Goal: Task Accomplishment & Management: Manage account settings

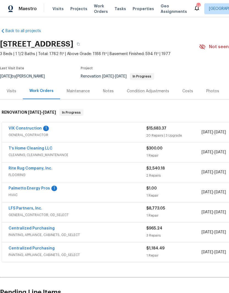
click at [22, 129] on link "VIK Construction" at bounding box center [24, 129] width 33 height 4
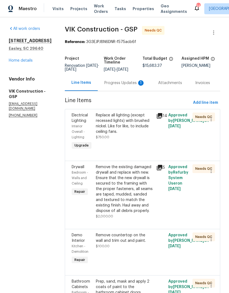
click at [17, 59] on link "Home details" at bounding box center [21, 61] width 24 height 4
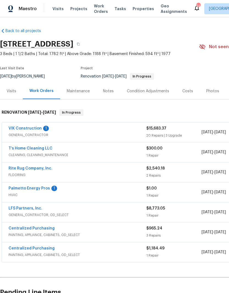
click at [29, 150] on link "T’s Home Cleaning LLC" at bounding box center [30, 149] width 44 height 4
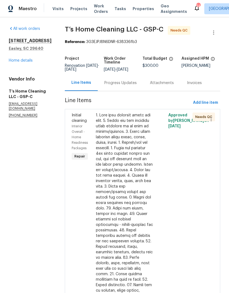
click at [127, 151] on div at bounding box center [124, 244] width 57 height 263
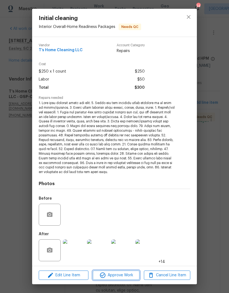
click at [123, 275] on span "Approve Work" at bounding box center [115, 275] width 43 height 7
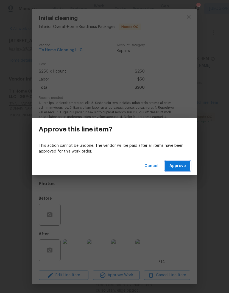
click at [181, 166] on span "Approve" at bounding box center [177, 166] width 16 height 7
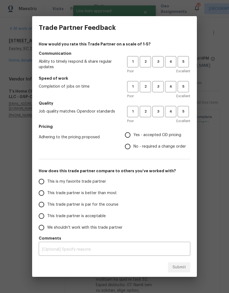
click at [214, 152] on div "Trade Partner Feedback How would you rate this Trade Partner on a scale of 1-5?…" at bounding box center [114, 146] width 229 height 293
click at [167, 61] on span "4" at bounding box center [170, 62] width 10 height 6
click at [170, 86] on span "4" at bounding box center [170, 87] width 10 height 6
click at [174, 111] on span "4" at bounding box center [170, 112] width 10 height 6
click at [131, 133] on input "Yes - accepted OD pricing" at bounding box center [128, 135] width 12 height 12
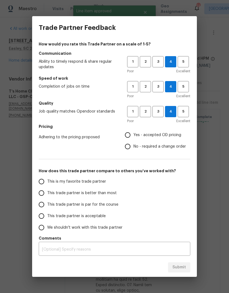
radio input "true"
click at [38, 195] on input "This trade partner is better than most" at bounding box center [42, 194] width 12 height 12
click at [176, 265] on span "Submit" at bounding box center [178, 267] width 13 height 7
radio input "true"
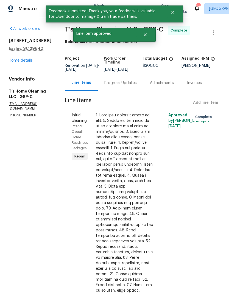
click at [19, 62] on link "Home details" at bounding box center [21, 61] width 24 height 4
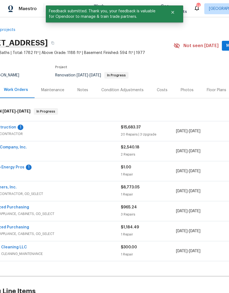
scroll to position [1, 23]
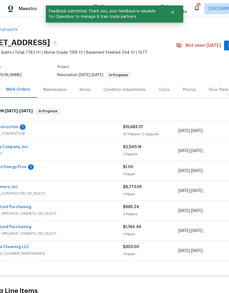
click at [18, 168] on link "Palmetto Energy Pros" at bounding box center [5, 167] width 41 height 4
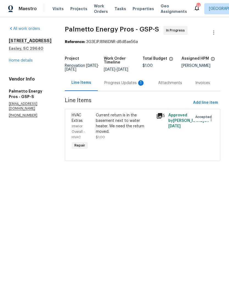
click at [130, 83] on div "Progress Updates 1" at bounding box center [124, 82] width 41 height 5
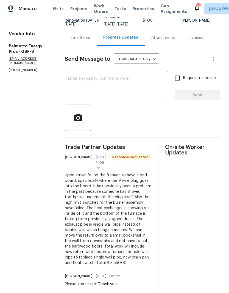
scroll to position [45, 0]
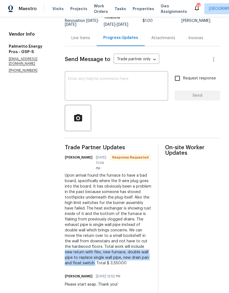
copy div "new return with flex, new furnace, double wall pipe to replace single wall pipe…"
click at [86, 35] on div "Line Items" at bounding box center [80, 37] width 19 height 5
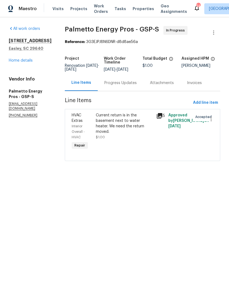
click at [114, 125] on div "Current return is in the basement next to water heater. We need the return move…" at bounding box center [124, 124] width 57 height 22
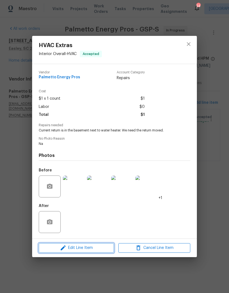
click at [93, 252] on span "Edit Line Item" at bounding box center [76, 248] width 72 height 7
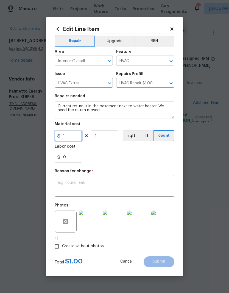
click at [68, 135] on input "1" at bounding box center [68, 135] width 27 height 11
click at [67, 133] on input "1" at bounding box center [68, 135] width 27 height 11
click at [67, 132] on input "1" at bounding box center [68, 135] width 27 height 11
type input "3550"
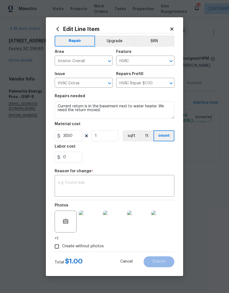
click at [136, 153] on div "0" at bounding box center [115, 157] width 120 height 11
click at [102, 183] on textarea at bounding box center [114, 187] width 113 height 12
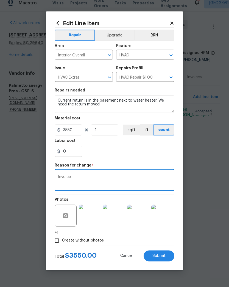
type textarea "Invoice"
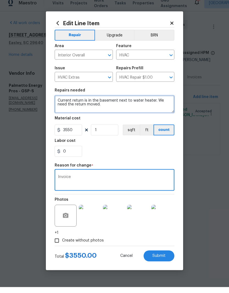
click at [89, 104] on textarea "Current return is in the basement next to water heater. We need the return move…" at bounding box center [115, 110] width 120 height 18
click at [87, 101] on textarea "Current return is in the basement next to water heater. We need the return move…" at bounding box center [115, 110] width 120 height 18
click at [90, 101] on textarea "Current return is in the basement next to water heater. We need the return move…" at bounding box center [115, 110] width 120 height 18
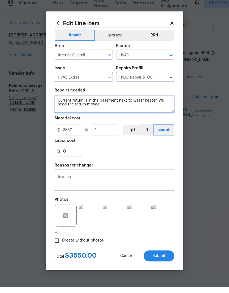
paste textarea "new return with flex, new furnace, double wall pipe to replace single wall pipe…"
click at [59, 101] on textarea "new return with flex, new furnace, double wall pipe to replace single wall pipe…" at bounding box center [115, 110] width 120 height 18
type textarea "New return with flex, new furnace, double wall pipe to replace single wall pipe…"
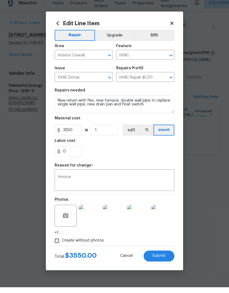
click at [149, 153] on div "0" at bounding box center [115, 157] width 120 height 11
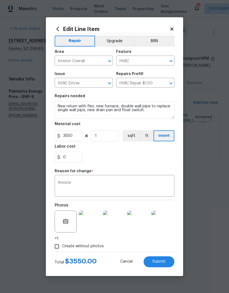
click at [163, 260] on span "Submit" at bounding box center [158, 262] width 13 height 4
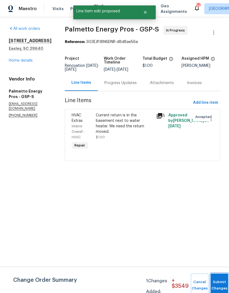
click at [220, 282] on button "Submit Changes" at bounding box center [219, 286] width 18 height 24
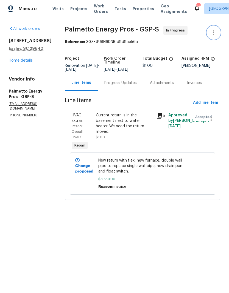
click at [215, 29] on button "button" at bounding box center [213, 32] width 13 height 13
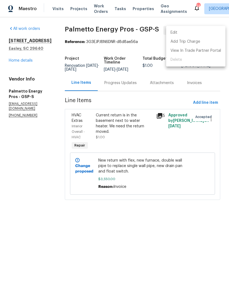
click at [187, 30] on li "Edit" at bounding box center [195, 32] width 59 height 9
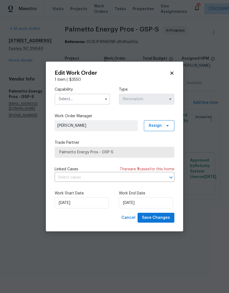
click at [101, 99] on input "text" at bounding box center [82, 99] width 55 height 11
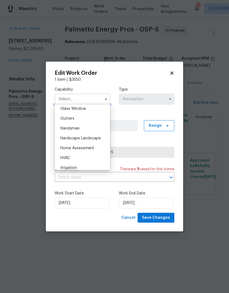
scroll to position [297, 0]
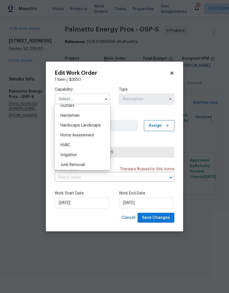
click at [71, 143] on div "HVAC" at bounding box center [82, 145] width 53 height 10
type input "HVAC"
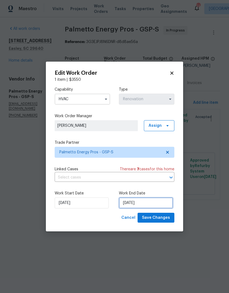
click at [139, 204] on input "8/29/2025" at bounding box center [146, 203] width 54 height 11
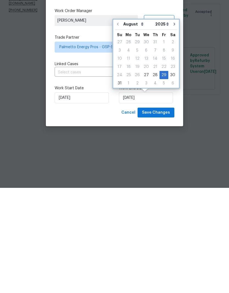
click at [171, 124] on button "Go to next month" at bounding box center [174, 129] width 8 height 11
type input "9/29/2025"
select select "8"
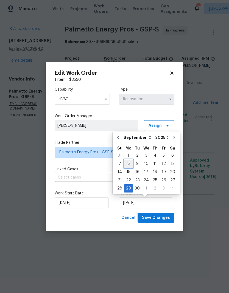
click at [127, 163] on div "8" at bounding box center [128, 164] width 9 height 8
type input "9/8/2025"
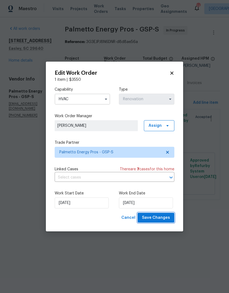
click at [160, 216] on span "Save Changes" at bounding box center [156, 218] width 28 height 7
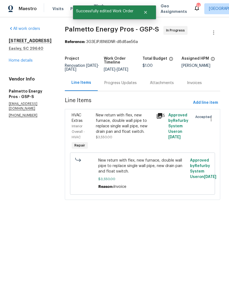
click at [23, 62] on link "Home details" at bounding box center [21, 61] width 24 height 4
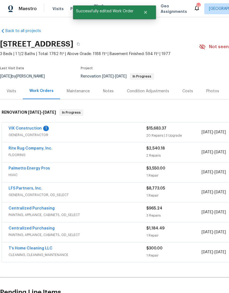
click at [25, 129] on link "VIK Construction" at bounding box center [24, 129] width 33 height 4
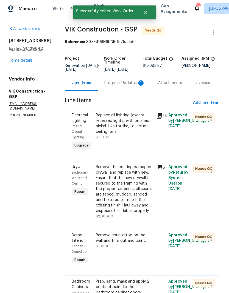
click at [125, 85] on div "Progress Updates 1" at bounding box center [124, 82] width 41 height 5
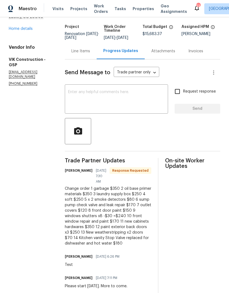
scroll to position [22, 0]
click at [90, 49] on div "Line Items" at bounding box center [80, 51] width 19 height 5
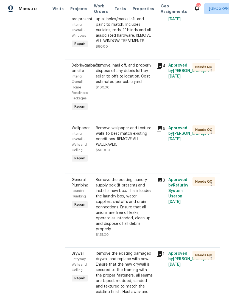
scroll to position [1466, 0]
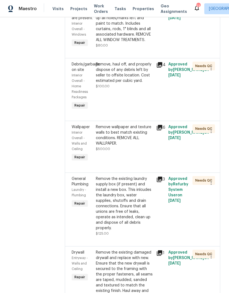
click at [130, 84] on div "Remove, haul off, and properly dispose of any debris left by seller to offsite …" at bounding box center [124, 73] width 57 height 22
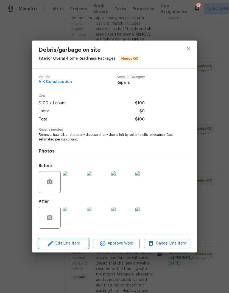
click at [78, 247] on span "Edit Line Item" at bounding box center [63, 243] width 46 height 7
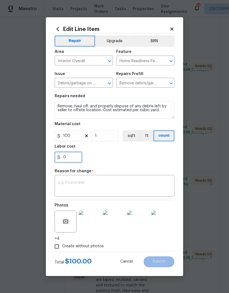
click at [63, 156] on input "0" at bounding box center [68, 157] width 27 height 11
type input "250"
click at [142, 163] on div "250" at bounding box center [115, 157] width 120 height 11
click at [122, 186] on textarea at bounding box center [114, 187] width 113 height 12
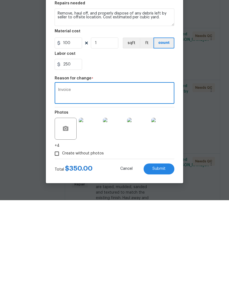
type textarea "Invoice"
click at [66, 177] on div "Invoice x ​" at bounding box center [115, 187] width 120 height 20
click at [62, 181] on textarea "Invoice" at bounding box center [114, 187] width 113 height 12
click at [163, 260] on span "Submit" at bounding box center [158, 262] width 13 height 4
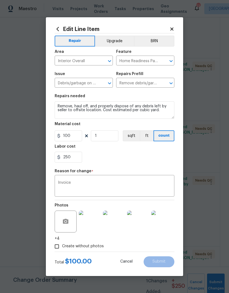
scroll to position [0, 0]
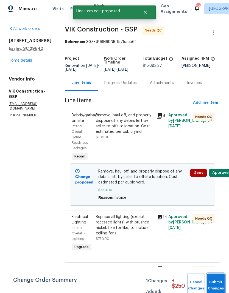
click at [217, 284] on button "Submit Changes" at bounding box center [216, 286] width 18 height 24
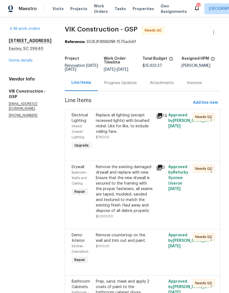
click at [136, 86] on div "Progress Updates" at bounding box center [120, 82] width 32 height 5
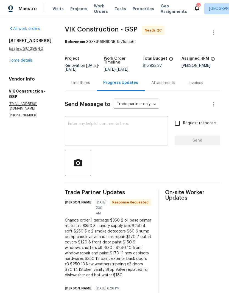
click at [90, 86] on div "Line Items" at bounding box center [80, 82] width 19 height 5
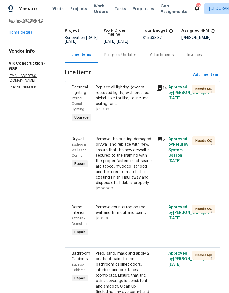
scroll to position [27, 0]
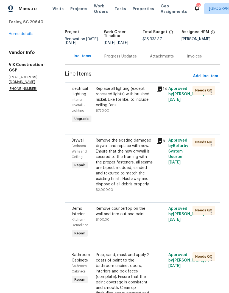
click at [134, 59] on div "Progress Updates" at bounding box center [120, 56] width 32 height 5
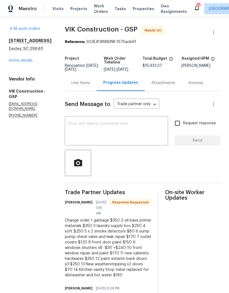
click at [90, 86] on div "Line Items" at bounding box center [80, 82] width 19 height 5
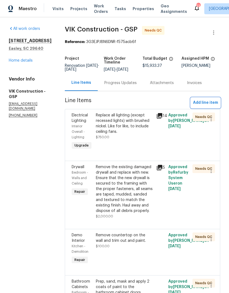
click at [196, 106] on span "Add line item" at bounding box center [205, 103] width 25 height 7
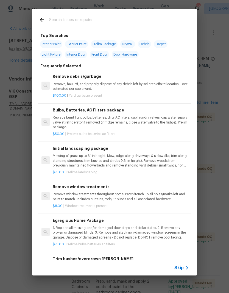
click at [123, 20] on input "text" at bounding box center [107, 20] width 116 height 8
type input "Primer"
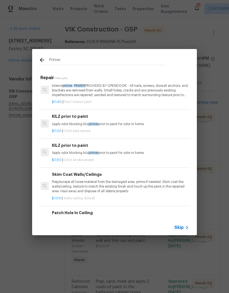
scroll to position [9, 1]
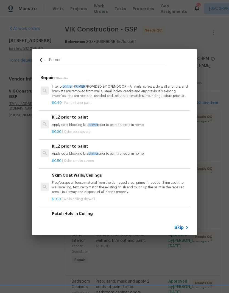
click at [91, 124] on span "primer" at bounding box center [93, 124] width 10 height 3
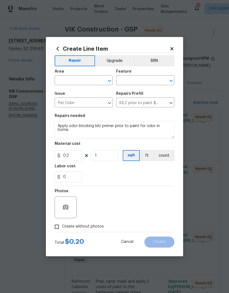
click at [93, 83] on input "text" at bounding box center [76, 81] width 43 height 8
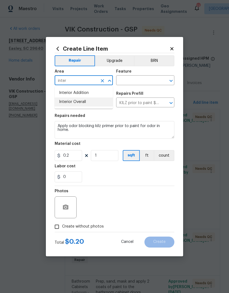
click at [81, 106] on li "Interior Overall" at bounding box center [84, 102] width 58 height 9
type input "Interior Overall"
click at [149, 81] on input "text" at bounding box center [137, 81] width 43 height 8
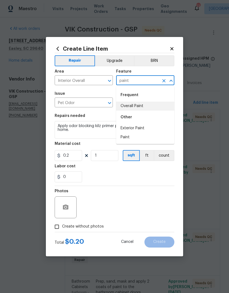
click at [139, 108] on li "Overall Paint" at bounding box center [145, 106] width 58 height 9
type input "Overall Paint"
click at [139, 107] on input "KILZ prior to paint $0.20" at bounding box center [137, 103] width 43 height 8
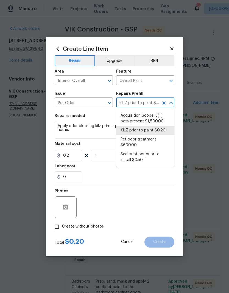
click at [107, 112] on section "Repairs needed Apply odor blocking kilz primer prior to paint for odor in home.…" at bounding box center [115, 148] width 120 height 75
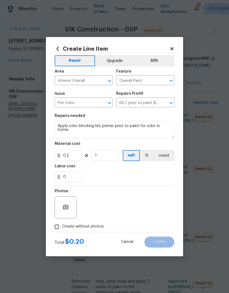
click at [95, 102] on input "Pet Odor" at bounding box center [76, 103] width 43 height 8
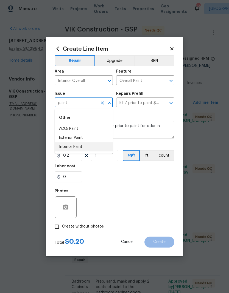
click at [74, 149] on li "Interior Paint" at bounding box center [84, 147] width 58 height 9
type input "Interior Paint"
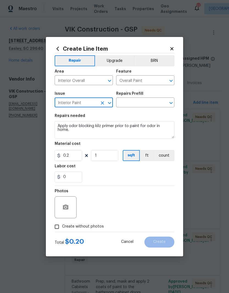
click at [151, 101] on input "text" at bounding box center [137, 103] width 43 height 8
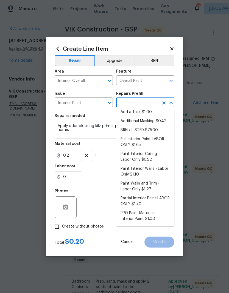
scroll to position [3, 0]
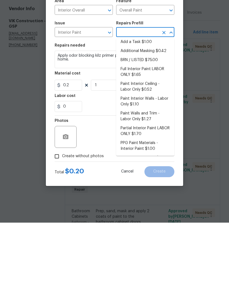
click at [151, 224] on li "Primer - Labor Only $0.40" at bounding box center [145, 228] width 58 height 9
type input "Primer - Labor Only $0.40"
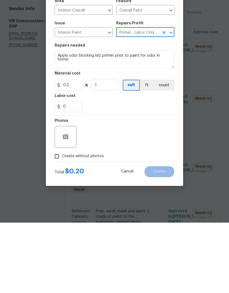
type textarea "Interior primer - PRIMER PROVIDED BY OPENDOOR - All nails, screws, drywall anch…"
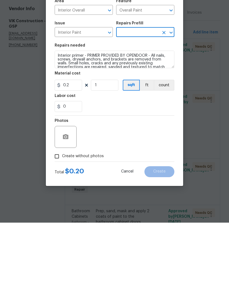
type input "Primer - Labor Only $0.40"
click at [70, 150] on input "0.4" at bounding box center [68, 155] width 27 height 11
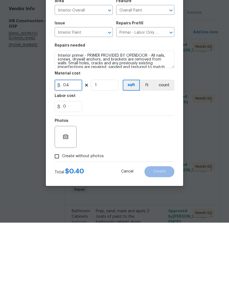
click at [69, 150] on input "0.4" at bounding box center [68, 155] width 27 height 11
click at [63, 150] on input "0.4" at bounding box center [68, 155] width 27 height 11
type input "350"
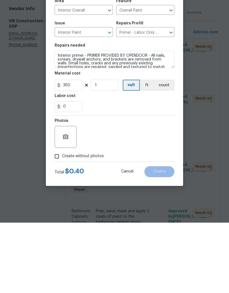
click at [135, 186] on div "Photos" at bounding box center [115, 204] width 120 height 36
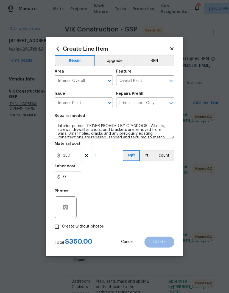
click at [56, 226] on input "Create without photos" at bounding box center [57, 227] width 10 height 10
checkbox input "true"
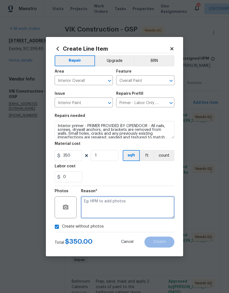
click at [128, 212] on textarea at bounding box center [127, 208] width 93 height 22
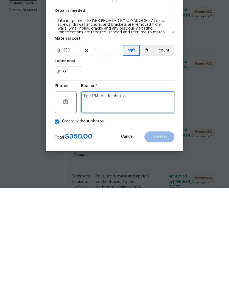
paste textarea "Invoice"
click at [91, 197] on textarea "Invoice" at bounding box center [127, 208] width 93 height 22
type textarea "None"
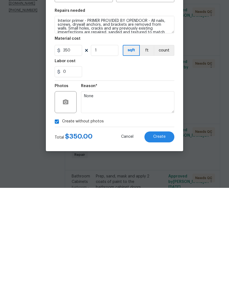
click at [155, 240] on span "Create" at bounding box center [159, 242] width 12 height 4
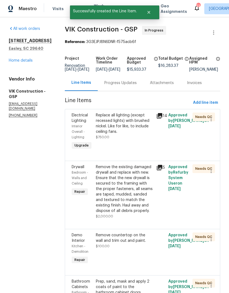
scroll to position [0, 0]
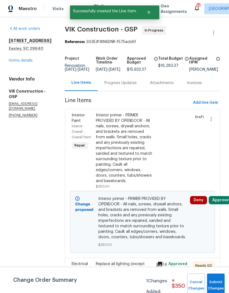
click at [215, 284] on button "Submit Changes" at bounding box center [216, 286] width 18 height 24
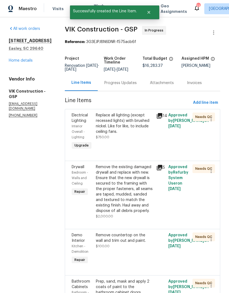
click at [134, 86] on div "Progress Updates" at bounding box center [120, 82] width 32 height 5
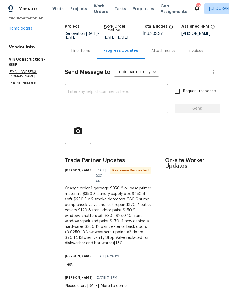
scroll to position [32, 0]
click at [90, 54] on div "Line Items" at bounding box center [80, 51] width 19 height 5
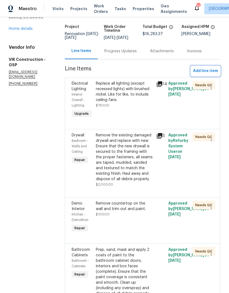
click at [201, 75] on span "Add line item" at bounding box center [205, 71] width 25 height 7
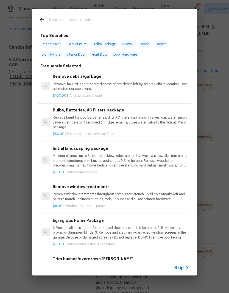
click at [119, 19] on input "text" at bounding box center [107, 20] width 116 height 8
type input "Laundry box"
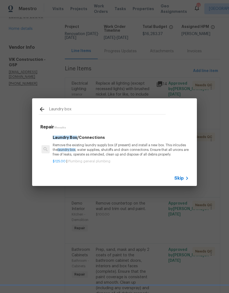
click at [63, 150] on span "laundry box" at bounding box center [67, 149] width 18 height 3
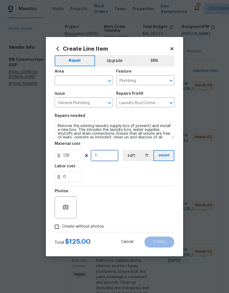
click at [95, 156] on input "1" at bounding box center [104, 155] width 27 height 11
click at [96, 154] on input "1" at bounding box center [104, 155] width 27 height 11
type input "2"
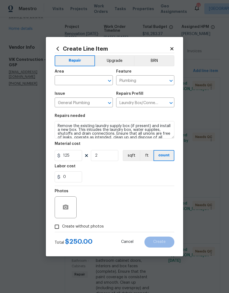
click at [90, 80] on input "text" at bounding box center [76, 81] width 43 height 8
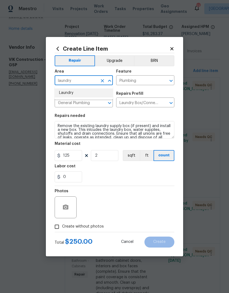
click at [89, 93] on li "Laundry" at bounding box center [84, 93] width 58 height 9
type input "Laundry"
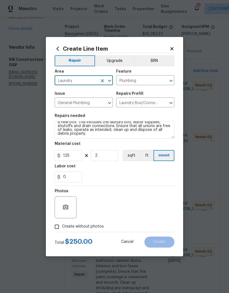
scroll to position [8, 0]
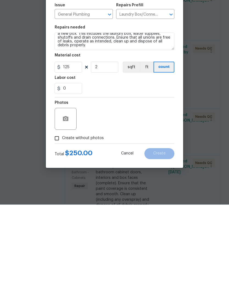
click at [60, 222] on input "Create without photos" at bounding box center [57, 227] width 10 height 10
checkbox input "true"
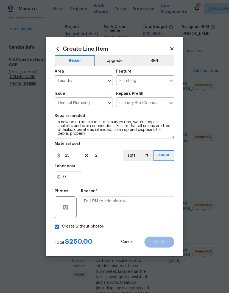
click at [120, 206] on textarea at bounding box center [127, 208] width 93 height 22
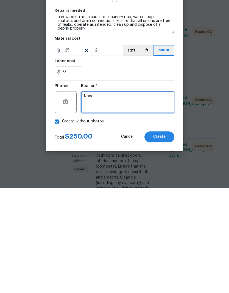
type textarea "None"
click at [160, 237] on button "Create" at bounding box center [159, 242] width 30 height 11
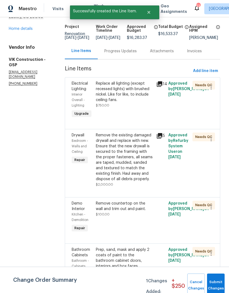
scroll to position [0, 0]
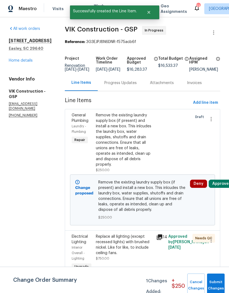
click at [137, 86] on div "Progress Updates" at bounding box center [120, 82] width 32 height 5
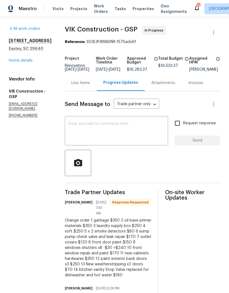
click at [90, 86] on div "Line Items" at bounding box center [80, 82] width 19 height 5
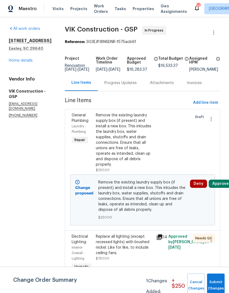
click at [202, 106] on span "Add line item" at bounding box center [205, 103] width 25 height 7
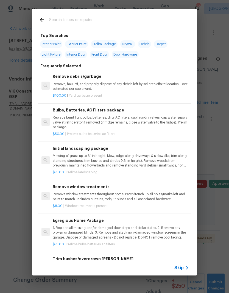
click at [124, 13] on div at bounding box center [102, 20] width 140 height 22
click at [70, 11] on div at bounding box center [102, 20] width 140 height 22
click at [69, 19] on input "text" at bounding box center [107, 20] width 116 height 8
type input "Soffit"
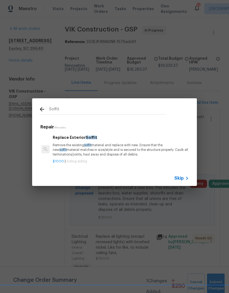
click at [122, 146] on p "Remove the existing soffit material and replace with new. Ensure that the new s…" at bounding box center [121, 150] width 136 height 14
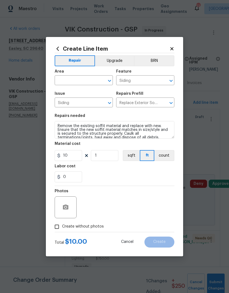
click at [91, 81] on input "text" at bounding box center [76, 81] width 43 height 8
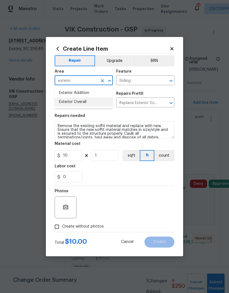
click at [61, 106] on li "Exterior Overall" at bounding box center [84, 102] width 58 height 9
type input "Exterior Overall"
click at [61, 106] on input "Siding" at bounding box center [76, 103] width 43 height 8
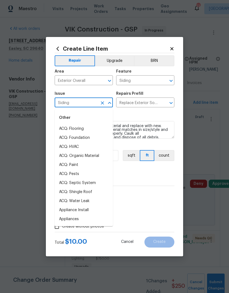
click at [144, 119] on div "Repairs needed" at bounding box center [115, 117] width 120 height 7
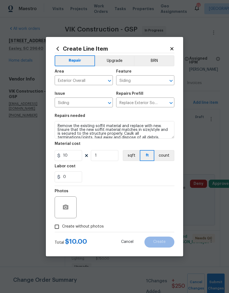
click at [130, 202] on div "Photos" at bounding box center [115, 204] width 120 height 36
click at [66, 157] on input "10" at bounding box center [68, 155] width 27 height 11
click at [65, 154] on input "10" at bounding box center [68, 155] width 27 height 11
click at [64, 159] on input "10" at bounding box center [68, 155] width 27 height 11
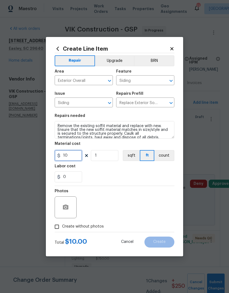
click at [64, 159] on input "10" at bounding box center [68, 155] width 27 height 11
type input "250"
click at [145, 179] on div "0" at bounding box center [115, 177] width 120 height 11
click at [59, 231] on input "Create without photos" at bounding box center [57, 227] width 10 height 10
checkbox input "true"
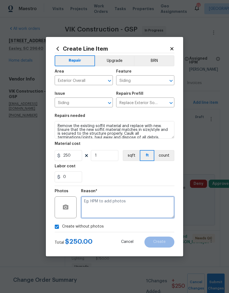
click at [132, 210] on textarea at bounding box center [127, 208] width 93 height 22
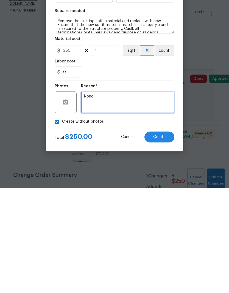
type textarea "None"
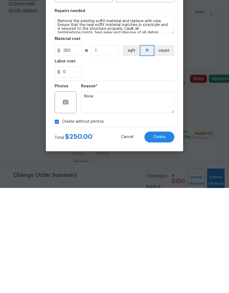
click at [165, 240] on span "Create" at bounding box center [159, 242] width 12 height 4
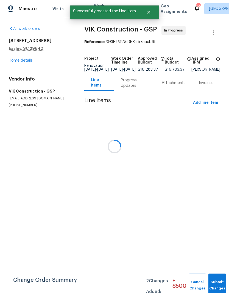
scroll to position [0, 0]
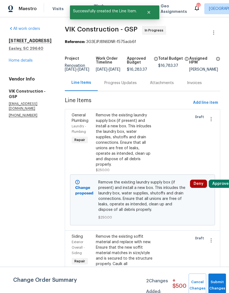
click at [137, 91] on div "Progress Updates" at bounding box center [121, 83] width 46 height 16
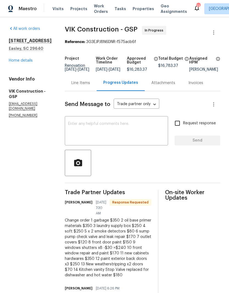
click at [90, 86] on div "Line Items" at bounding box center [80, 82] width 19 height 5
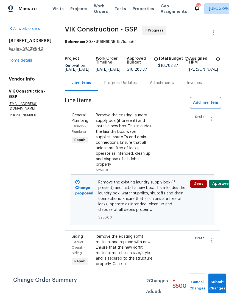
click at [201, 106] on span "Add line item" at bounding box center [205, 103] width 25 height 7
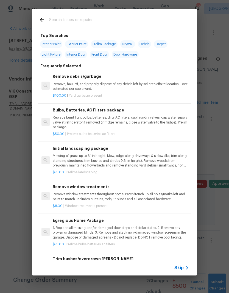
click at [103, 16] on input "text" at bounding box center [107, 20] width 116 height 8
type input "Smoke"
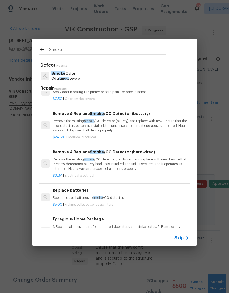
scroll to position [81, 0]
click at [123, 123] on p "Remove the existing smoke /CO detector (battery) and replace with new. Ensure t…" at bounding box center [121, 126] width 136 height 14
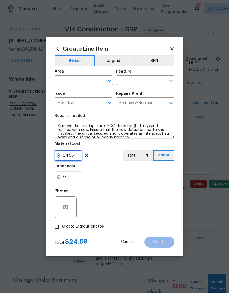
click at [71, 155] on input "24.58" at bounding box center [68, 155] width 27 height 11
click at [70, 155] on input "24.58" at bounding box center [68, 155] width 27 height 11
type input "40"
click at [99, 157] on input "1" at bounding box center [104, 155] width 27 height 11
click at [98, 157] on input "1" at bounding box center [104, 155] width 27 height 11
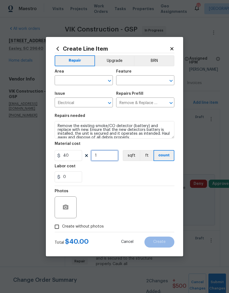
click at [98, 155] on input "1" at bounding box center [104, 155] width 27 height 11
type input "2"
click at [125, 171] on div "Labor cost" at bounding box center [115, 167] width 120 height 7
click at [88, 80] on input "text" at bounding box center [76, 81] width 43 height 8
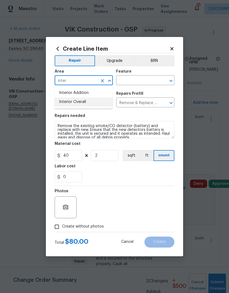
click at [82, 101] on li "Interior Overall" at bounding box center [84, 102] width 58 height 9
type input "Interior Overall"
click at [141, 81] on input "text" at bounding box center [137, 81] width 43 height 8
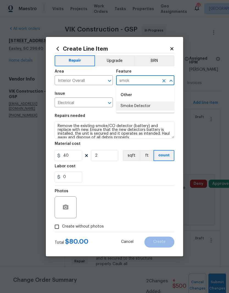
click at [148, 104] on li "Smoke Detector" at bounding box center [145, 106] width 58 height 9
type input "Smoke Detector"
click at [147, 104] on input "Remove & Replace Smoke/CO Detector (battery) $24.58" at bounding box center [137, 103] width 43 height 8
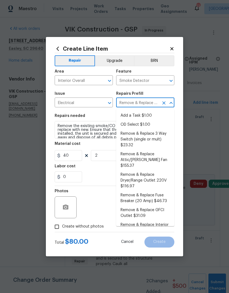
click at [103, 118] on div "Repairs needed" at bounding box center [115, 117] width 120 height 7
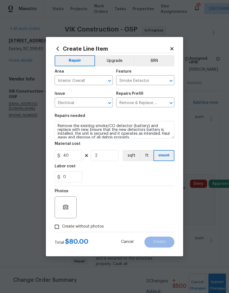
click at [60, 232] on input "Create without photos" at bounding box center [57, 227] width 10 height 10
checkbox input "true"
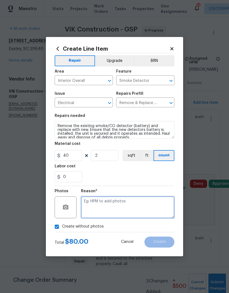
click at [130, 209] on textarea at bounding box center [127, 208] width 93 height 22
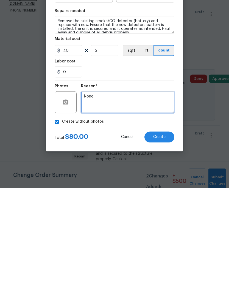
type textarea "None"
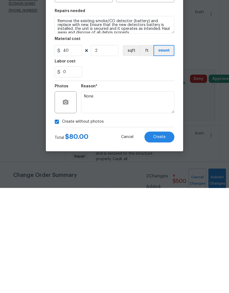
click at [170, 237] on button "Create" at bounding box center [159, 242] width 30 height 11
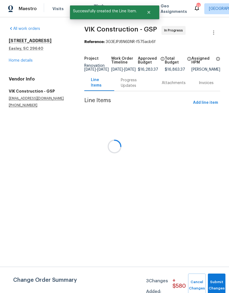
scroll to position [0, 0]
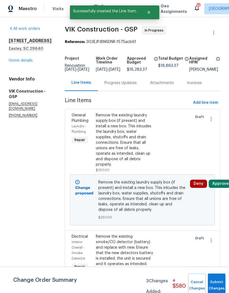
click at [132, 86] on div "Progress Updates" at bounding box center [120, 82] width 32 height 5
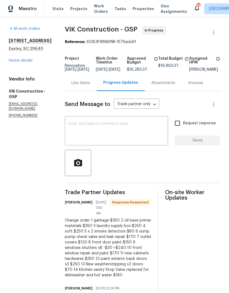
click at [90, 86] on div "Line Items" at bounding box center [80, 82] width 19 height 5
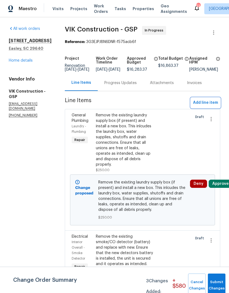
click at [202, 106] on span "Add line item" at bounding box center [205, 103] width 25 height 7
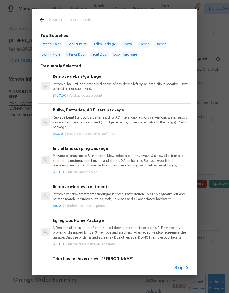
click at [127, 17] on input "text" at bounding box center [107, 20] width 116 height 8
type input "Sump"
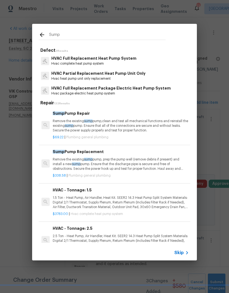
click at [127, 128] on p "Remove the existing sump pump,clean and test all mechanical functions and reins…" at bounding box center [121, 126] width 136 height 14
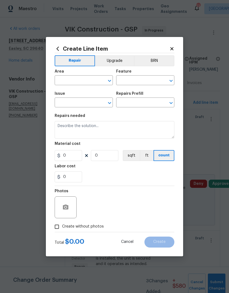
type input "Plumbing"
type input "General Plumbing"
type textarea "Remove the existing sump pump,clean and test all mechanical functions and reins…"
type input "1"
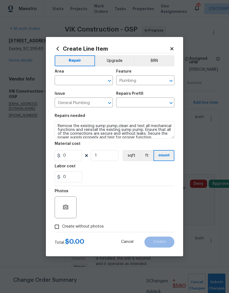
type input "Sump Pump Repair $69.22"
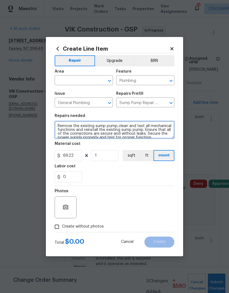
click at [127, 128] on textarea "Remove the existing sump pump,clean and test all mechanical functions and reins…" at bounding box center [115, 130] width 120 height 18
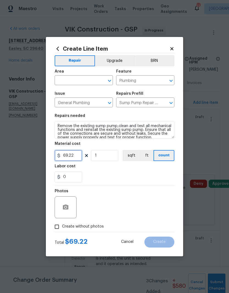
click at [73, 155] on input "69.22" at bounding box center [68, 155] width 27 height 11
click at [71, 154] on input "69.22" at bounding box center [68, 155] width 27 height 11
click at [70, 154] on input "69.22" at bounding box center [68, 155] width 27 height 11
type input "170"
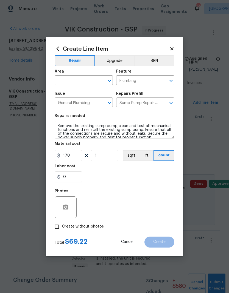
click at [148, 174] on div "0" at bounding box center [115, 177] width 120 height 11
click at [88, 81] on input "text" at bounding box center [76, 81] width 43 height 8
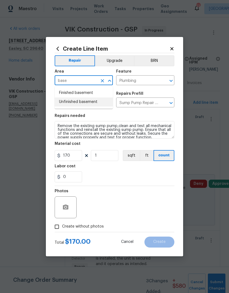
click at [86, 102] on li "Unfinished basement" at bounding box center [84, 102] width 58 height 9
type input "Unfinished basement"
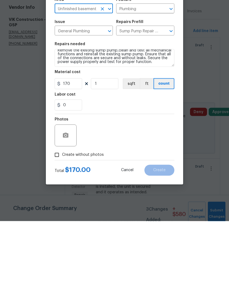
scroll to position [4, 0]
click at [56, 222] on input "Create without photos" at bounding box center [57, 227] width 10 height 10
checkbox input "true"
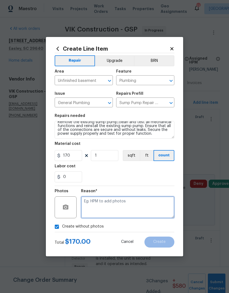
click at [137, 200] on textarea at bounding box center [127, 208] width 93 height 22
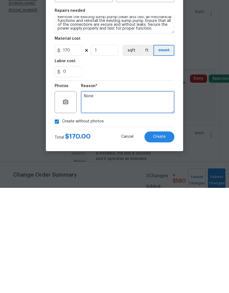
type textarea "None"
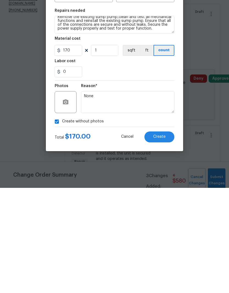
click at [160, 237] on button "Create" at bounding box center [159, 242] width 30 height 11
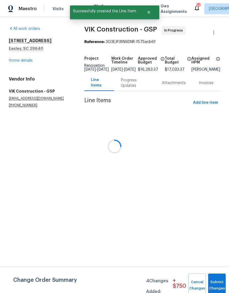
scroll to position [0, 0]
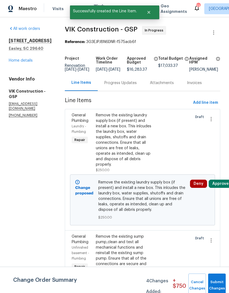
click at [128, 86] on div "Progress Updates" at bounding box center [120, 82] width 32 height 5
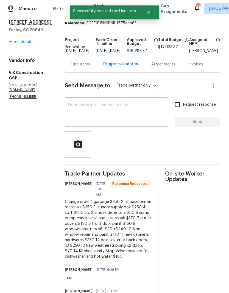
scroll to position [19, 0]
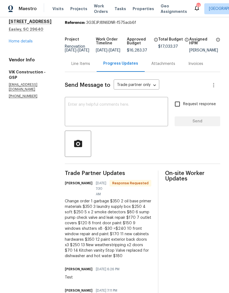
click at [90, 67] on div "Line Items" at bounding box center [80, 63] width 19 height 5
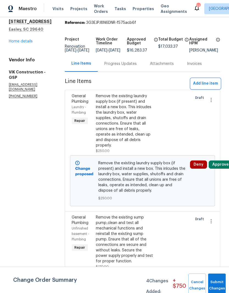
click at [197, 86] on span "Add line item" at bounding box center [205, 83] width 25 height 7
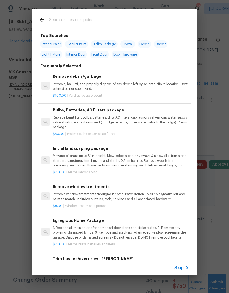
click at [143, 21] on input "text" at bounding box center [107, 20] width 116 height 8
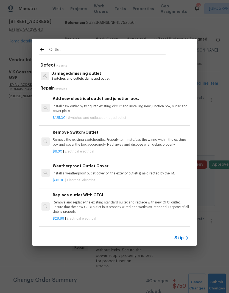
type input "Outlet"
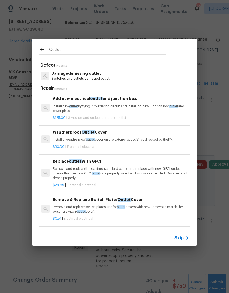
click at [63, 77] on p "Switches and outlets damaged outlet" at bounding box center [80, 78] width 58 height 5
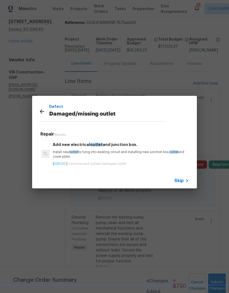
click at [41, 112] on icon at bounding box center [42, 111] width 4 height 4
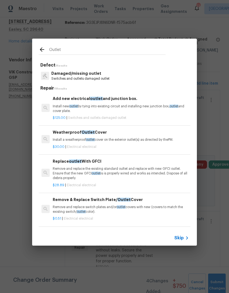
click at [56, 48] on input "Outlet" at bounding box center [107, 50] width 116 height 8
click at [56, 47] on input "Outlet" at bounding box center [107, 50] width 116 height 8
click at [56, 49] on input "Outlet" at bounding box center [107, 50] width 116 height 8
click at [55, 49] on input "Outlet" at bounding box center [107, 50] width 116 height 8
type input "Cover"
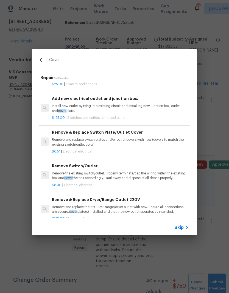
scroll to position [96, 1]
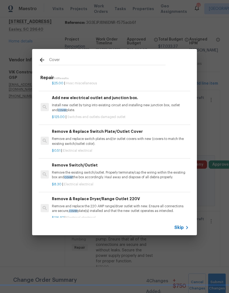
click at [64, 137] on p "Remove and replace switch plates and/or outlet covers with new (covers to match…" at bounding box center [120, 141] width 136 height 9
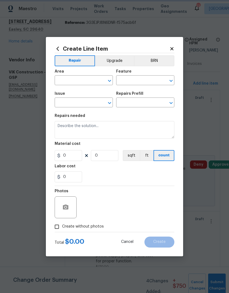
type input "Electrical"
type textarea "Remove and replace switch plates and/or outlet covers with new (covers to match…"
type input "1"
type input "Remove & Replace Switch Plate/Outlet Cover $0.51"
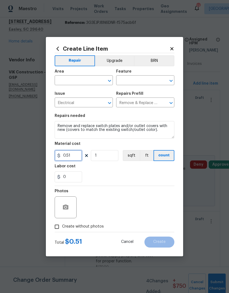
click at [69, 156] on input "0.51" at bounding box center [68, 155] width 27 height 11
type input "170"
click at [164, 135] on textarea "Remove and replace switch plates and/or outlet covers with new (covers to match…" at bounding box center [115, 130] width 120 height 18
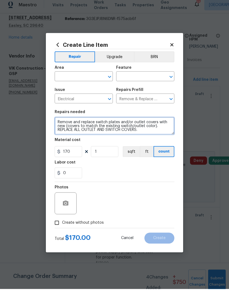
type textarea "Remove and replace switch plates and/or outlet covers with new (covers to match…"
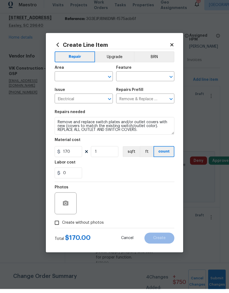
click at [72, 77] on input "text" at bounding box center [76, 81] width 43 height 8
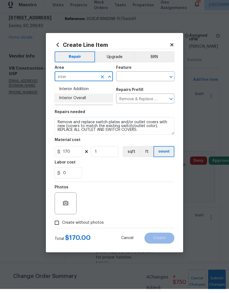
click at [68, 98] on li "Interior Overall" at bounding box center [84, 102] width 58 height 9
type input "Interior Overall"
click at [147, 79] on input "text" at bounding box center [137, 81] width 43 height 8
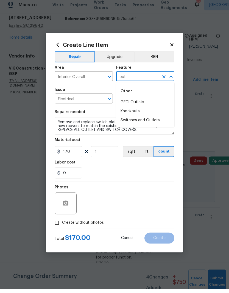
click at [146, 121] on li "Switches and Outlets" at bounding box center [145, 124] width 58 height 9
type input "Switches and Outlets"
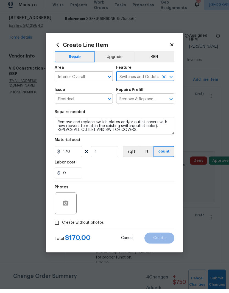
click at [118, 56] on button "Upgrade" at bounding box center [114, 60] width 39 height 11
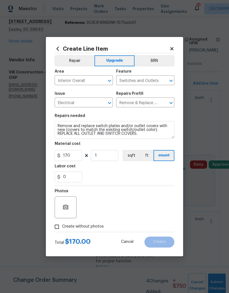
click at [56, 228] on input "Create without photos" at bounding box center [57, 227] width 10 height 10
checkbox input "true"
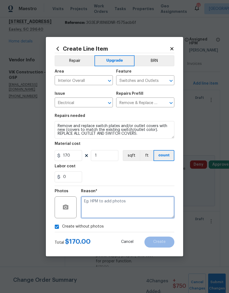
click at [126, 211] on textarea at bounding box center [127, 208] width 93 height 22
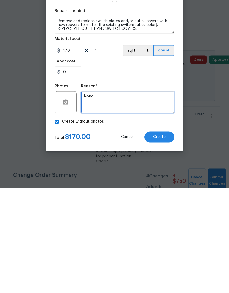
type textarea "None"
click at [167, 237] on button "Create" at bounding box center [159, 242] width 30 height 11
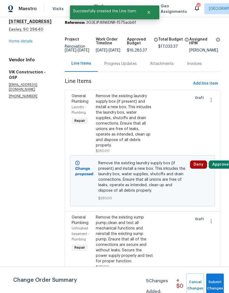
scroll to position [0, 0]
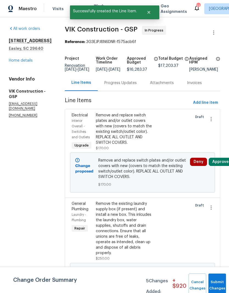
click at [135, 86] on div "Progress Updates" at bounding box center [120, 82] width 32 height 5
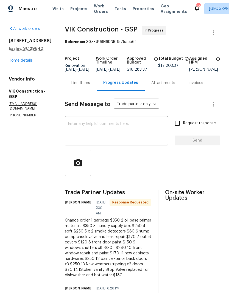
click at [90, 85] on div "Line Items" at bounding box center [80, 82] width 19 height 5
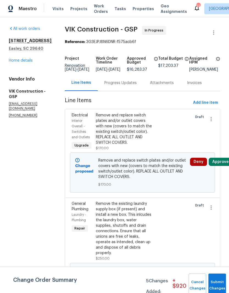
click at [146, 135] on div "Remove and replace switch plates and/or outlet covers with new (covers to match…" at bounding box center [124, 129] width 57 height 33
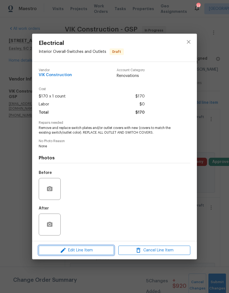
click at [99, 253] on span "Edit Line Item" at bounding box center [76, 250] width 72 height 7
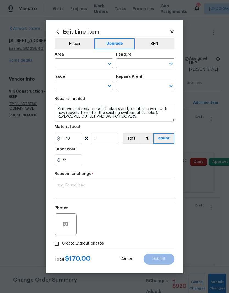
type input "Interior Overall"
type input "Switches and Outlets"
type input "Electrical"
type input "Remove & Replace Switch Plate/Outlet Cover $0.51"
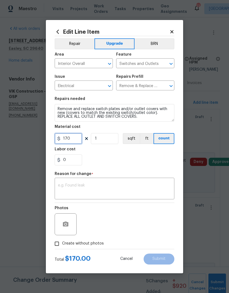
click at [73, 138] on input "170" at bounding box center [68, 138] width 27 height 11
type input "120"
click at [148, 155] on div "0" at bounding box center [115, 160] width 120 height 11
click at [123, 187] on textarea at bounding box center [114, 190] width 113 height 12
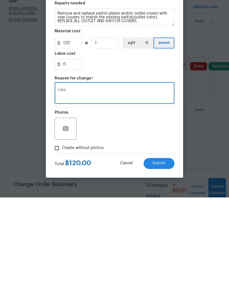
type textarea "Less"
click at [162, 257] on span "Submit" at bounding box center [158, 259] width 13 height 4
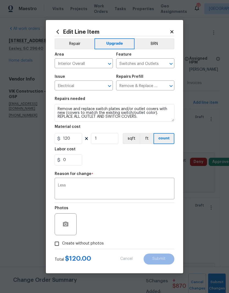
type input "170"
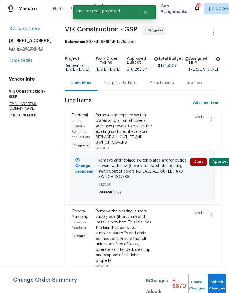
click at [135, 80] on div "Progress Updates" at bounding box center [120, 82] width 32 height 5
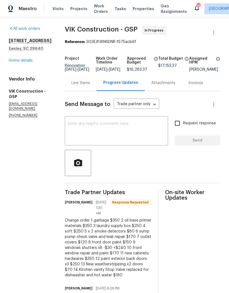
click at [90, 86] on div "Line Items" at bounding box center [80, 82] width 19 height 5
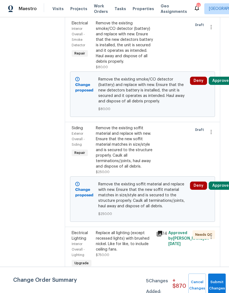
scroll to position [426, 0]
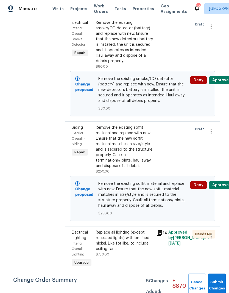
click at [174, 196] on div "Change proposed Remove the existing soffit material and replace with new. Ensur…" at bounding box center [142, 199] width 145 height 46
click at [198, 189] on button "Deny" at bounding box center [198, 185] width 17 height 8
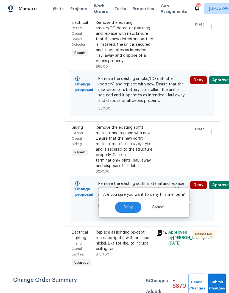
click at [134, 207] on button "Deny" at bounding box center [128, 207] width 26 height 11
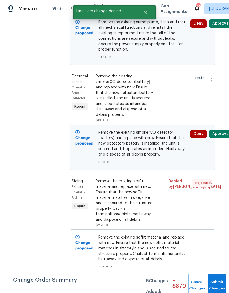
scroll to position [338, 0]
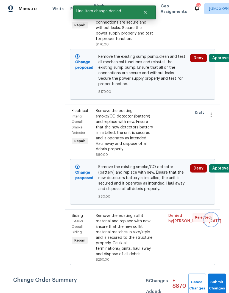
click at [209, 223] on icon "button" at bounding box center [211, 220] width 7 height 7
click at [216, 231] on li "Cancel" at bounding box center [213, 231] width 21 height 9
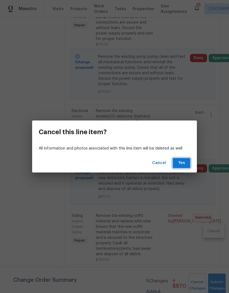
click at [183, 166] on span "Yes" at bounding box center [181, 163] width 9 height 7
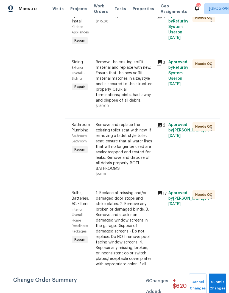
scroll to position [1293, 0]
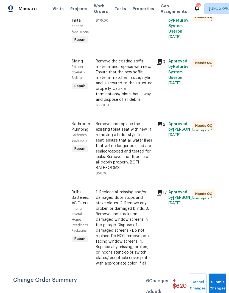
click at [134, 103] on div "Remove the existing soffit material and replace with new. Ensure that the new s…" at bounding box center [124, 81] width 57 height 44
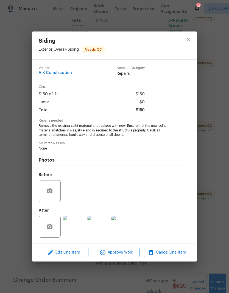
click at [82, 252] on span "Edit Line Item" at bounding box center [63, 252] width 46 height 7
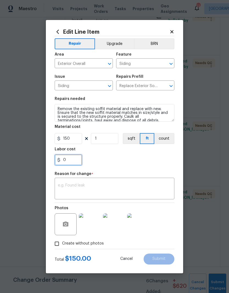
click at [63, 159] on input "0" at bounding box center [68, 160] width 27 height 11
type input "100"
click at [155, 160] on div "100" at bounding box center [115, 160] width 120 height 11
click at [128, 185] on textarea at bounding box center [114, 190] width 113 height 12
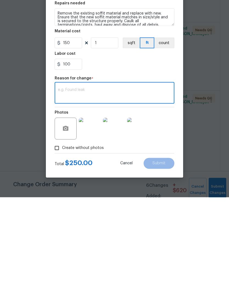
click at [72, 184] on textarea at bounding box center [114, 190] width 113 height 12
paste textarea "Invoice"
type textarea "Invoice"
click at [160, 257] on span "Submit" at bounding box center [158, 259] width 13 height 4
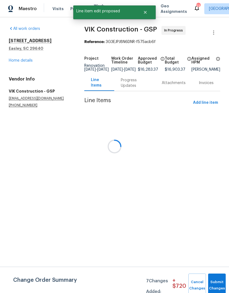
scroll to position [0, 0]
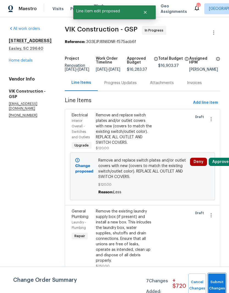
click at [216, 286] on span "Submit Changes" at bounding box center [217, 285] width 12 height 13
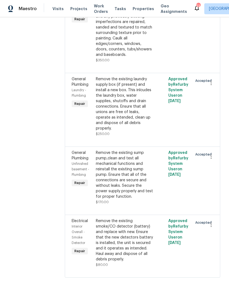
scroll to position [2027, 0]
click at [212, 86] on icon "button" at bounding box center [211, 83] width 7 height 7
click at [215, 175] on li "Cancel" at bounding box center [213, 173] width 21 height 9
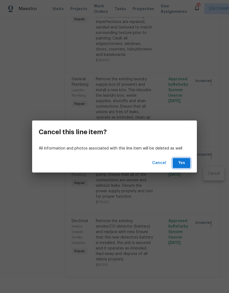
click at [183, 163] on span "Yes" at bounding box center [181, 163] width 9 height 7
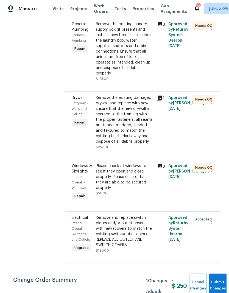
scroll to position [1714, 0]
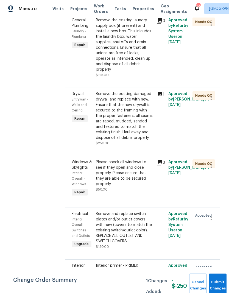
click at [153, 72] on div "Remove the existing laundry supply box (if present) and install a new box. This…" at bounding box center [124, 45] width 57 height 55
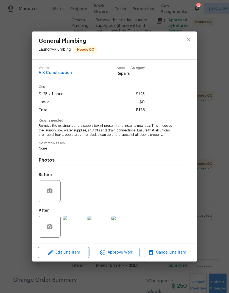
click at [82, 251] on span "Edit Line Item" at bounding box center [63, 252] width 46 height 7
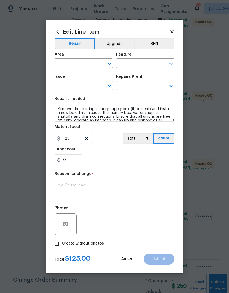
type input "Laundry"
type input "Plumbing"
type input "General Plumbing"
type input "Laundry Box/Connections $125.00"
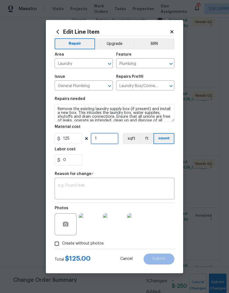
click at [96, 138] on input "1" at bounding box center [104, 138] width 27 height 11
type input "2"
click at [148, 162] on div "0" at bounding box center [115, 160] width 120 height 11
click at [105, 189] on textarea at bounding box center [114, 190] width 113 height 12
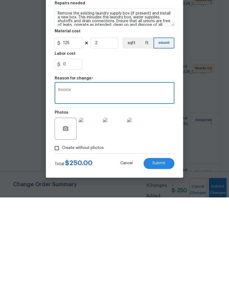
type textarea "Invoice"
click at [157, 257] on span "Submit" at bounding box center [158, 259] width 13 height 4
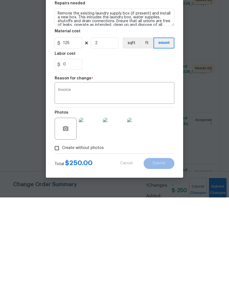
scroll to position [22, 0]
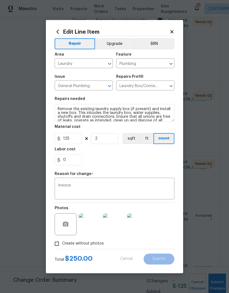
type input "1"
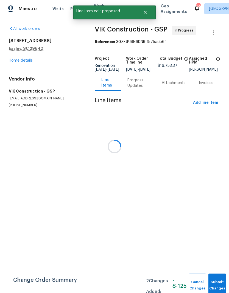
scroll to position [0, 0]
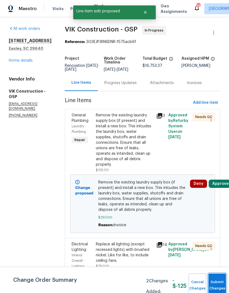
click at [221, 285] on span "Submit Changes" at bounding box center [217, 285] width 12 height 13
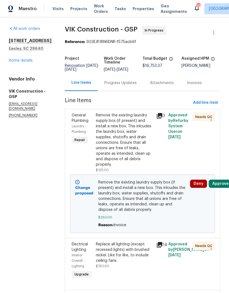
click at [129, 91] on div "Progress Updates" at bounding box center [121, 83] width 46 height 16
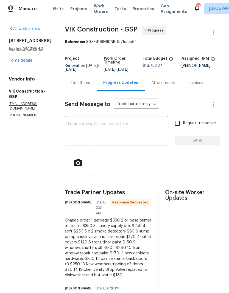
click at [90, 86] on div "Line Items" at bounding box center [80, 82] width 19 height 5
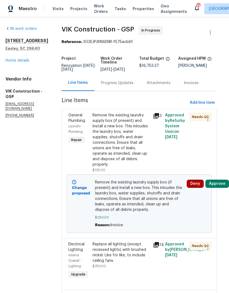
scroll to position [0, 4]
click at [194, 106] on span "Add line item" at bounding box center [201, 103] width 25 height 7
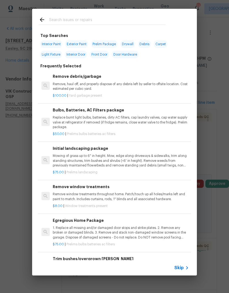
click at [149, 19] on input "text" at bounding box center [107, 20] width 116 height 8
click at [71, 46] on span "Exterior Paint" at bounding box center [76, 44] width 23 height 8
type input "Exterior Paint"
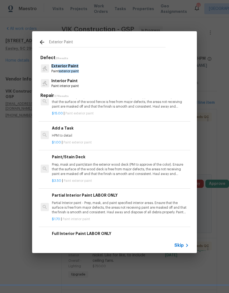
scroll to position [152, 1]
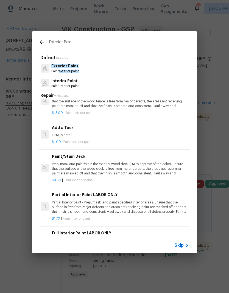
click at [68, 131] on div "Add a Task HPM to detail" at bounding box center [120, 131] width 136 height 13
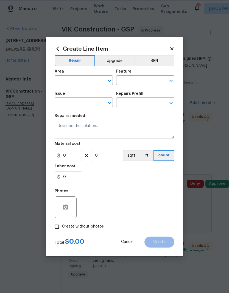
type input "Overall Paint"
type input "Exterior Paint"
type input "Add a Task $1.00"
type textarea "HPM to detail"
type input "1"
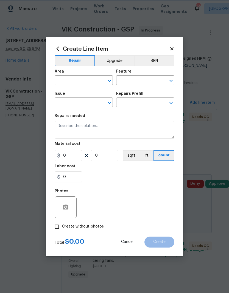
type input "1"
click at [66, 80] on input "text" at bounding box center [76, 81] width 43 height 8
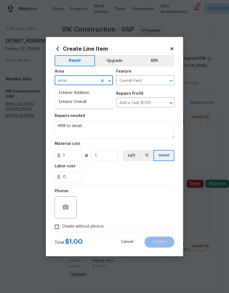
click at [68, 102] on li "Exterior Overall" at bounding box center [84, 102] width 58 height 9
type input "Exterior Overall"
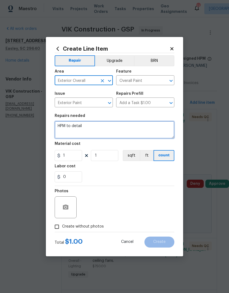
click at [70, 127] on textarea "HPM to detail" at bounding box center [115, 130] width 120 height 18
click at [69, 124] on textarea "HPM to detail" at bounding box center [115, 130] width 120 height 18
type textarea "Paint both exterior doors."
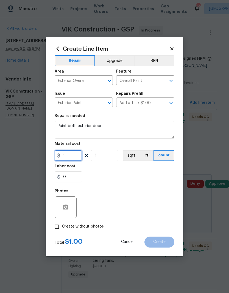
click at [72, 157] on input "1" at bounding box center [68, 155] width 27 height 11
type input "150"
click at [155, 181] on div "0" at bounding box center [115, 177] width 120 height 11
click at [55, 231] on input "Create without photos" at bounding box center [57, 227] width 10 height 10
checkbox input "true"
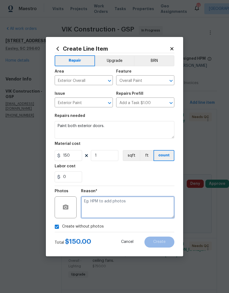
click at [123, 202] on textarea at bounding box center [127, 208] width 93 height 22
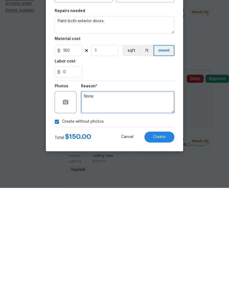
type textarea "None"
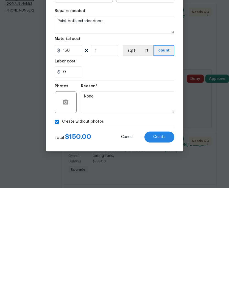
click at [160, 240] on span "Create" at bounding box center [159, 242] width 12 height 4
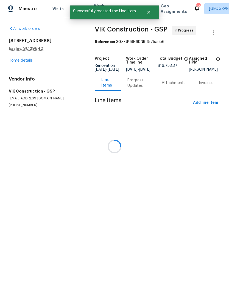
scroll to position [0, 0]
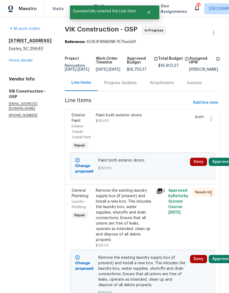
click at [136, 86] on div "Progress Updates" at bounding box center [120, 82] width 32 height 5
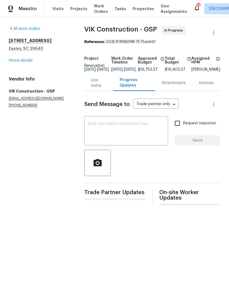
click at [93, 85] on div "Line Items" at bounding box center [98, 83] width 15 height 11
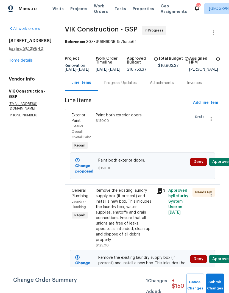
click at [135, 86] on div "Progress Updates" at bounding box center [120, 82] width 32 height 5
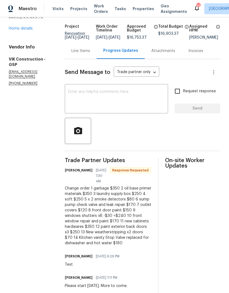
scroll to position [32, 0]
click at [91, 58] on div "Line Items" at bounding box center [81, 51] width 32 height 16
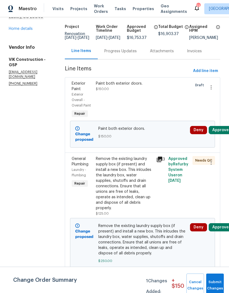
click at [147, 100] on div "Paint both exterior doors. $150.00" at bounding box center [124, 100] width 60 height 42
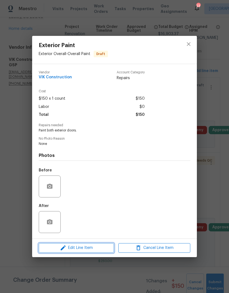
click at [106, 249] on span "Edit Line Item" at bounding box center [76, 248] width 72 height 7
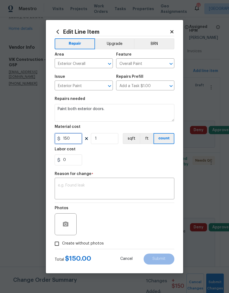
click at [70, 140] on input "150" at bounding box center [68, 138] width 27 height 11
click at [71, 138] on input "150" at bounding box center [68, 138] width 27 height 11
type input "390"
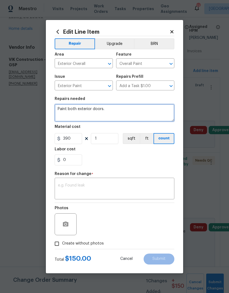
click at [118, 110] on textarea "Paint both exterior doors." at bounding box center [115, 113] width 120 height 18
type textarea "Paint both exterior doors and shutters."
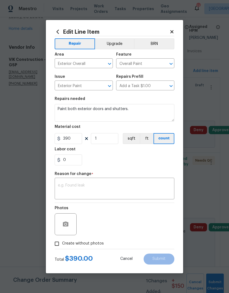
click at [148, 164] on div "0" at bounding box center [115, 160] width 120 height 11
click at [129, 192] on textarea at bounding box center [114, 190] width 113 height 12
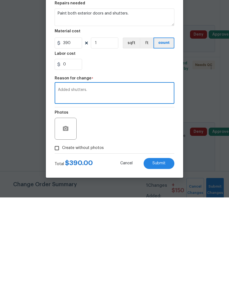
type textarea "Added shutters."
click at [164, 257] on span "Submit" at bounding box center [158, 259] width 13 height 4
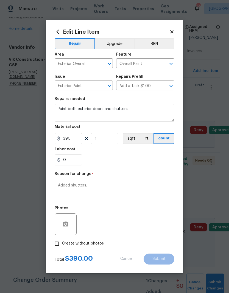
type textarea "Paint both exterior doors."
type input "150"
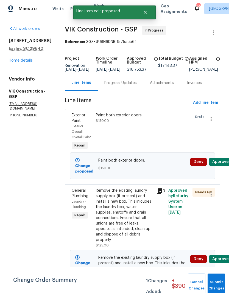
scroll to position [0, 0]
click at [137, 80] on div "Progress Updates" at bounding box center [120, 82] width 32 height 5
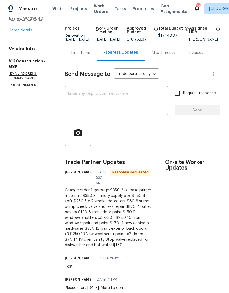
scroll to position [30, 0]
click at [90, 56] on div "Line Items" at bounding box center [80, 52] width 19 height 5
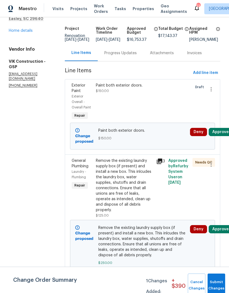
click at [147, 109] on div "Paint both exterior doors. $150.00" at bounding box center [124, 102] width 60 height 42
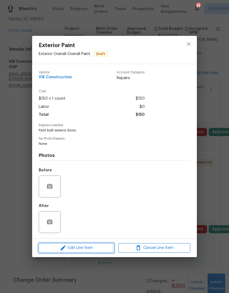
click at [98, 250] on span "Edit Line Item" at bounding box center [76, 248] width 72 height 7
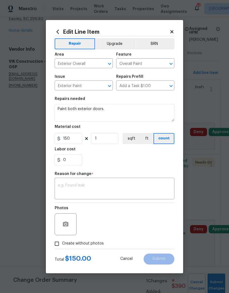
click at [172, 29] on icon at bounding box center [171, 31] width 5 height 5
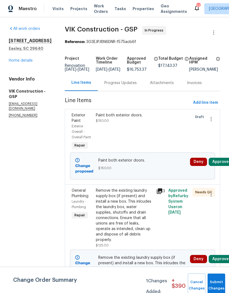
click at [137, 130] on div "Paint both exterior doors. $150.00" at bounding box center [124, 132] width 60 height 42
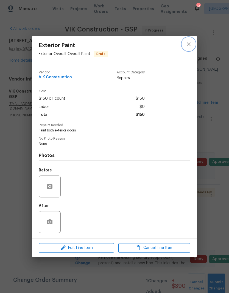
click at [186, 45] on icon "close" at bounding box center [188, 44] width 7 height 7
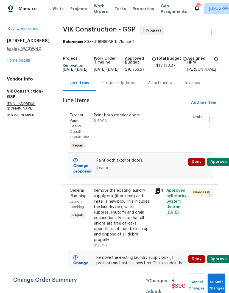
scroll to position [0, 2]
click at [152, 138] on div "Paint both exterior doors. $150.00" at bounding box center [122, 132] width 60 height 42
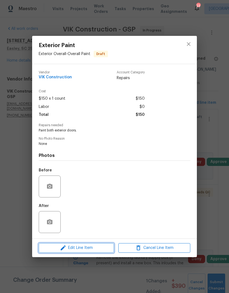
click at [105, 246] on span "Edit Line Item" at bounding box center [76, 248] width 72 height 7
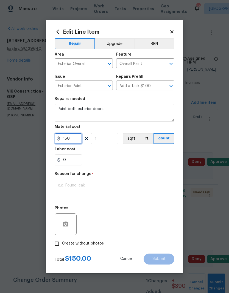
click at [73, 140] on input "150" at bounding box center [68, 138] width 27 height 11
click at [70, 138] on input "150" at bounding box center [68, 138] width 27 height 11
click at [173, 30] on icon at bounding box center [171, 31] width 3 height 3
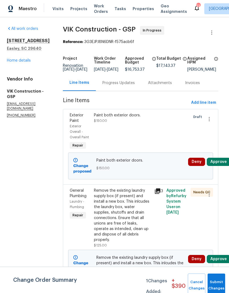
click at [138, 90] on div "Progress Updates" at bounding box center [119, 83] width 46 height 16
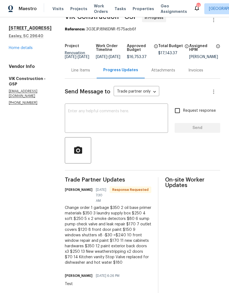
scroll to position [13, 0]
click at [90, 73] on div "Line Items" at bounding box center [80, 69] width 19 height 5
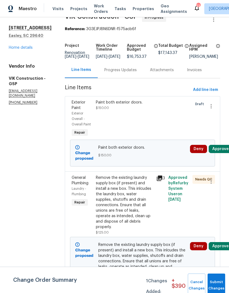
click at [127, 120] on div "Paint both exterior doors. $150.00" at bounding box center [124, 119] width 60 height 42
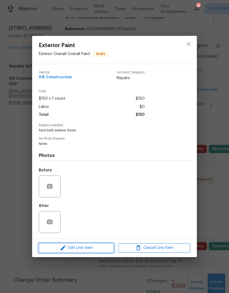
click at [101, 249] on span "Edit Line Item" at bounding box center [76, 248] width 72 height 7
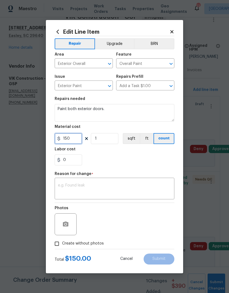
click at [70, 138] on input "150" at bounding box center [68, 138] width 27 height 11
click at [72, 136] on input "150" at bounding box center [68, 138] width 27 height 11
click at [72, 135] on input "150" at bounding box center [68, 138] width 27 height 11
type input "540"
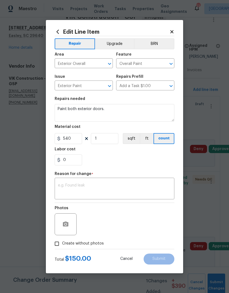
click at [144, 172] on div "Repair Upgrade BRN Area Exterior Overall ​ Feature Overall Paint ​ Issue Exteri…" at bounding box center [115, 142] width 120 height 213
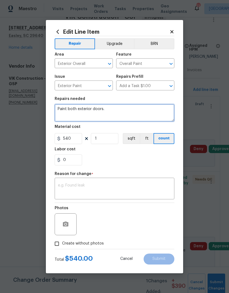
click at [112, 106] on textarea "Paint both exterior doors." at bounding box center [115, 113] width 120 height 18
click at [112, 110] on textarea "Paint both exterior doors." at bounding box center [115, 113] width 120 height 18
type textarea "Paint both exterior doors and shutters"
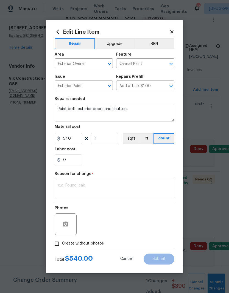
click at [147, 161] on div "0" at bounding box center [115, 160] width 120 height 11
click at [59, 249] on input "Create without photos" at bounding box center [57, 244] width 10 height 10
checkbox input "true"
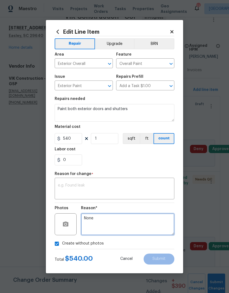
click at [127, 215] on textarea "None" at bounding box center [127, 225] width 93 height 22
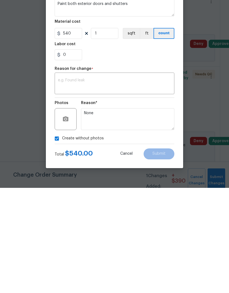
click at [143, 184] on textarea at bounding box center [114, 190] width 113 height 12
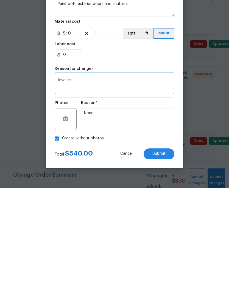
type textarea "Invoice"
click at [163, 257] on span "Submit" at bounding box center [158, 259] width 13 height 4
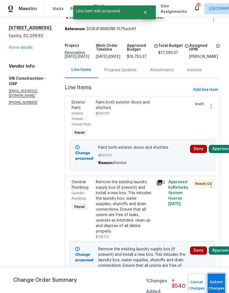
click at [216, 285] on button "Submit Changes" at bounding box center [216, 286] width 18 height 24
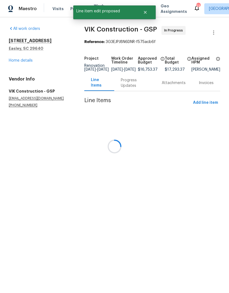
scroll to position [0, 0]
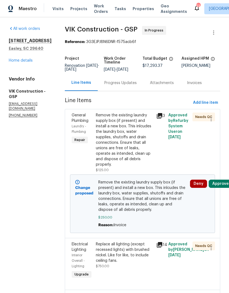
click at [219, 188] on button "Approve" at bounding box center [220, 184] width 24 height 8
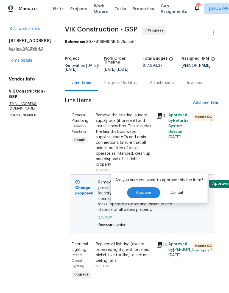
click at [151, 194] on button "Approve" at bounding box center [143, 193] width 33 height 11
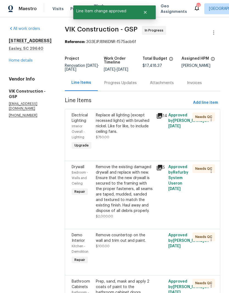
click at [137, 86] on div "Progress Updates" at bounding box center [120, 82] width 32 height 5
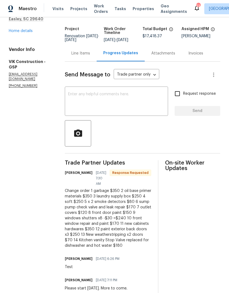
scroll to position [29, 0]
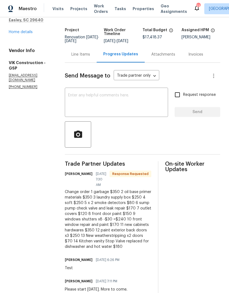
click at [84, 56] on div "Line Items" at bounding box center [80, 54] width 19 height 5
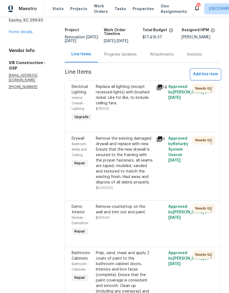
click at [199, 76] on span "Add line item" at bounding box center [205, 74] width 25 height 7
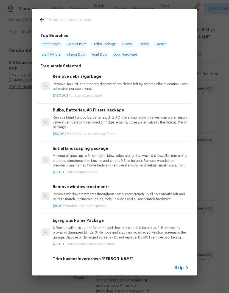
click at [63, 22] on input "text" at bounding box center [107, 20] width 116 height 8
type input "Cabinet hard"
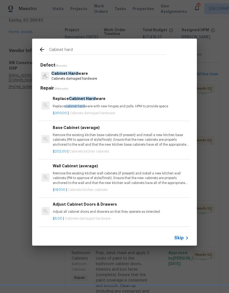
click at [60, 105] on p "Replace cabinet hard ware with new hinges and pulls. HPM to provide specs" at bounding box center [121, 106] width 136 height 5
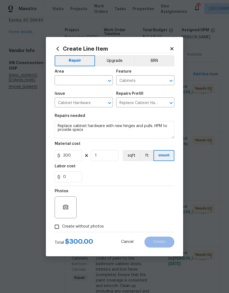
click at [65, 79] on input "text" at bounding box center [76, 81] width 43 height 8
click at [66, 100] on li "Interior Overall" at bounding box center [84, 102] width 58 height 9
type input "Interior Overall"
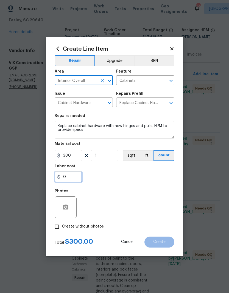
click at [62, 178] on input "0" at bounding box center [68, 177] width 27 height 11
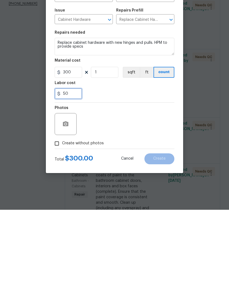
type input "50"
click at [146, 186] on div "Photos" at bounding box center [115, 204] width 120 height 36
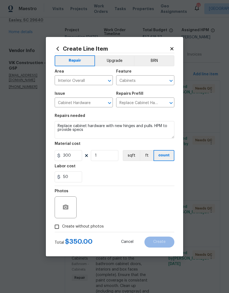
click at [57, 230] on input "Create without photos" at bounding box center [57, 227] width 10 height 10
checkbox input "true"
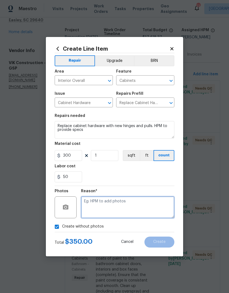
click at [127, 203] on textarea at bounding box center [127, 208] width 93 height 22
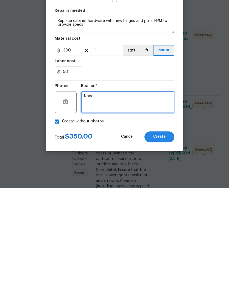
type textarea "None"
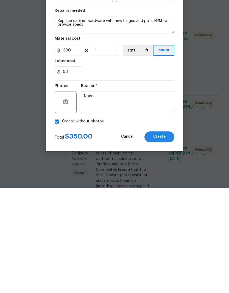
click at [150, 111] on section "Repairs needed Replace cabinet hardware with new hinges and pulls. HPM to provi…" at bounding box center [115, 148] width 120 height 75
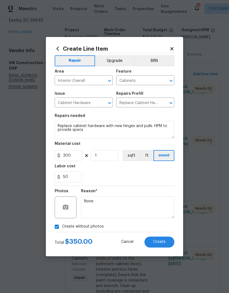
click at [109, 60] on button "Upgrade" at bounding box center [114, 60] width 39 height 11
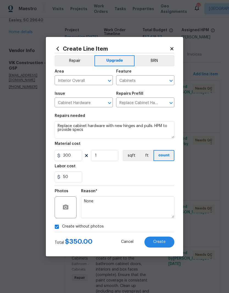
click at [158, 244] on span "Create" at bounding box center [159, 242] width 12 height 4
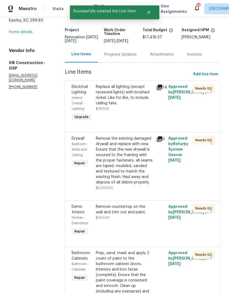
scroll to position [0, 0]
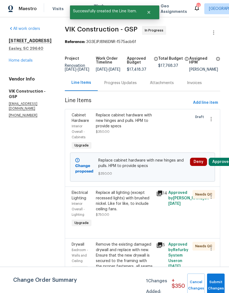
click at [215, 286] on span "Submit Changes" at bounding box center [215, 285] width 12 height 13
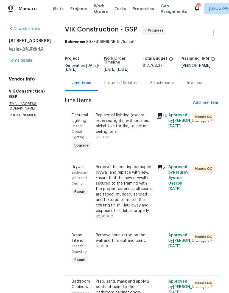
click at [131, 91] on div "Progress Updates" at bounding box center [121, 83] width 46 height 16
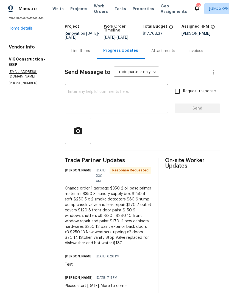
scroll to position [32, 0]
click at [90, 53] on div "Line Items" at bounding box center [80, 51] width 19 height 5
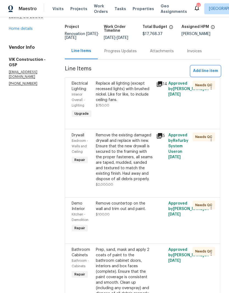
click at [200, 70] on button "Add line item" at bounding box center [205, 71] width 29 height 10
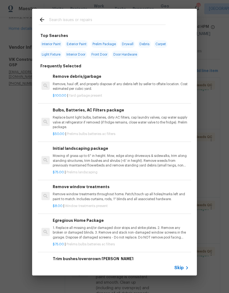
click at [130, 18] on input "text" at bounding box center [107, 20] width 116 height 8
type input "Weatherst"
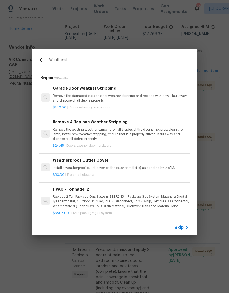
click at [107, 132] on p "Remove the existing weather stripping on all 3 sides of the door jamb, prep/cle…" at bounding box center [121, 134] width 136 height 14
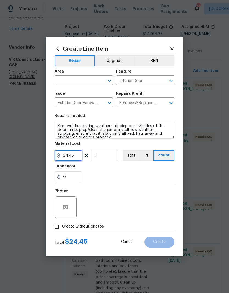
click at [67, 157] on input "24.45" at bounding box center [68, 155] width 27 height 11
click at [67, 156] on input "24.45" at bounding box center [68, 155] width 27 height 11
click at [64, 152] on input "24.45" at bounding box center [68, 155] width 27 height 11
click at [63, 152] on input "24.45" at bounding box center [68, 155] width 27 height 11
type input "70"
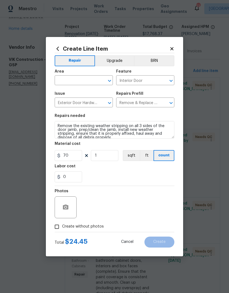
click at [145, 177] on div "0" at bounding box center [115, 177] width 120 height 11
click at [71, 83] on input "text" at bounding box center [76, 81] width 43 height 8
type input "exye"
click at [61, 80] on input "text" at bounding box center [76, 81] width 43 height 8
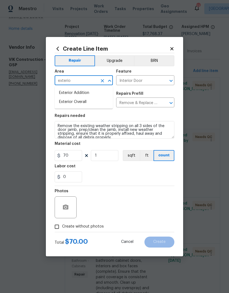
click at [68, 103] on li "Exterior Overall" at bounding box center [84, 102] width 58 height 9
type input "Exterior Overall"
click at [148, 81] on input "Interior Door" at bounding box center [137, 81] width 43 height 8
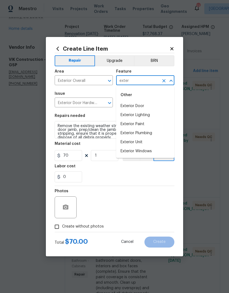
click at [139, 106] on li "Exterior Door" at bounding box center [145, 106] width 58 height 9
type input "Exterior Door"
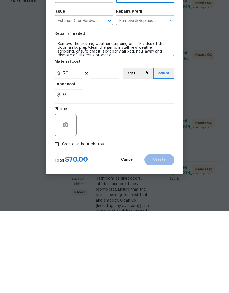
click at [56, 222] on input "Create without photos" at bounding box center [57, 227] width 10 height 10
checkbox input "true"
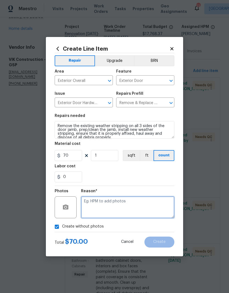
click at [130, 205] on textarea at bounding box center [127, 208] width 93 height 22
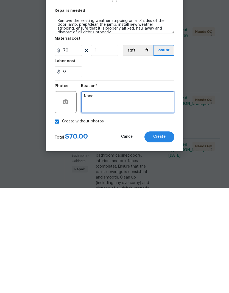
type textarea "None"
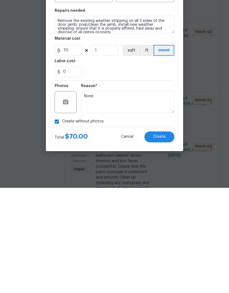
click at [161, 237] on button "Create" at bounding box center [159, 242] width 30 height 11
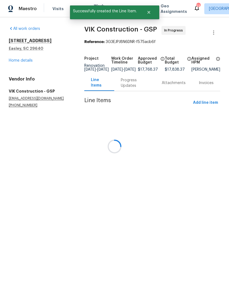
scroll to position [0, 0]
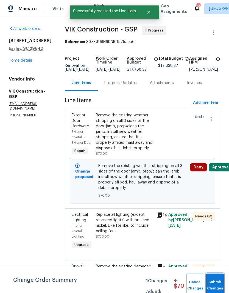
click at [219, 282] on span "Submit Changes" at bounding box center [215, 285] width 12 height 13
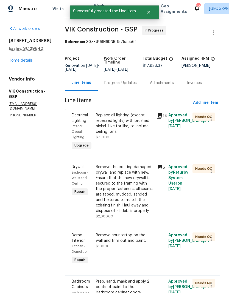
click at [137, 86] on div "Progress Updates" at bounding box center [120, 82] width 32 height 5
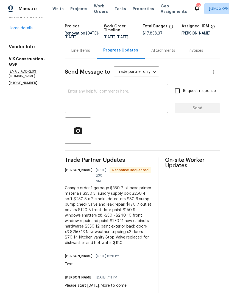
scroll to position [32, 0]
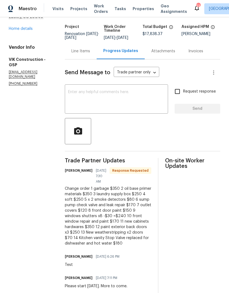
click at [87, 54] on div "Line Items" at bounding box center [80, 51] width 19 height 5
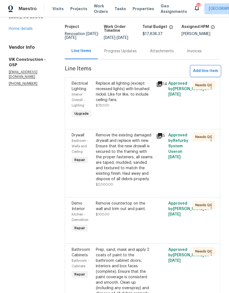
click at [200, 75] on span "Add line item" at bounding box center [205, 71] width 25 height 7
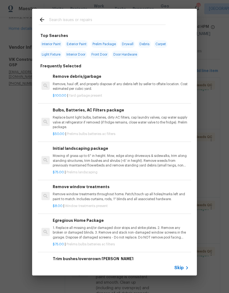
click at [136, 11] on div at bounding box center [102, 20] width 140 height 22
click at [117, 17] on input "text" at bounding box center [107, 20] width 116 height 8
type input "Stop va"
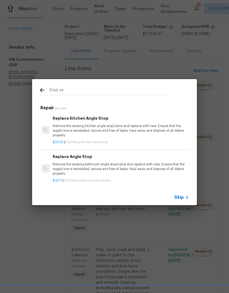
click at [128, 137] on p "Remove the existing kitchen angle stop/valve and replace with new. Ensure that …" at bounding box center [121, 131] width 136 height 14
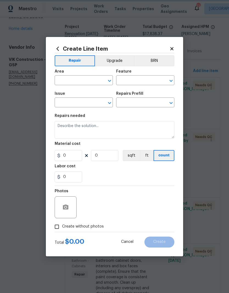
type input "Plumbing"
type input "Kitchen Plumbing"
type input "Replace Kitchen Angle Stop $33.55"
type textarea "Remove the existing kitchen angle stop/valve and replace with new. Ensure that …"
type input "33.55"
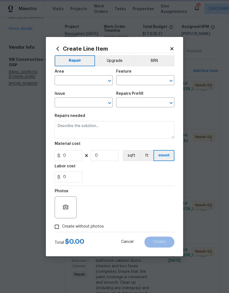
type input "1"
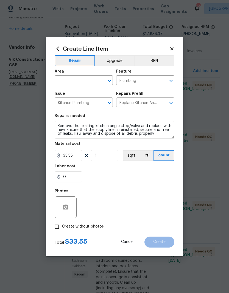
click at [84, 78] on input "text" at bounding box center [76, 81] width 43 height 8
click at [86, 89] on li "Kitchen" at bounding box center [84, 93] width 58 height 9
type input "Kitchen"
click at [85, 88] on span "Area Kitchen ​" at bounding box center [84, 77] width 58 height 22
click at [75, 155] on input "33.55" at bounding box center [68, 155] width 27 height 11
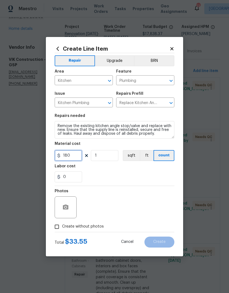
type input "180"
click at [151, 177] on div "0" at bounding box center [115, 177] width 120 height 11
click at [57, 228] on input "Create without photos" at bounding box center [57, 227] width 10 height 10
checkbox input "true"
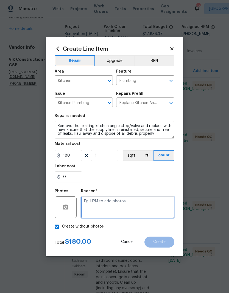
click at [126, 210] on textarea at bounding box center [127, 208] width 93 height 22
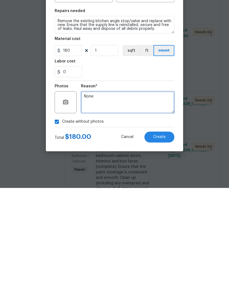
type textarea "None"
click at [165, 237] on button "Create" at bounding box center [159, 242] width 30 height 11
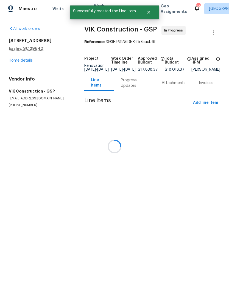
scroll to position [0, 0]
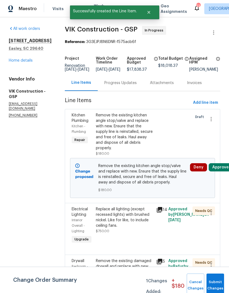
click at [215, 281] on button "Submit Changes" at bounding box center [215, 286] width 18 height 24
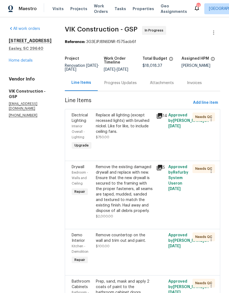
click at [137, 86] on div "Progress Updates" at bounding box center [120, 82] width 32 height 5
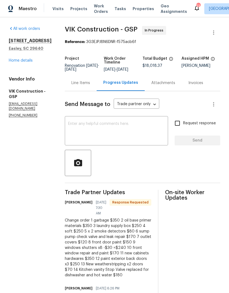
click at [134, 135] on textarea at bounding box center [116, 131] width 96 height 19
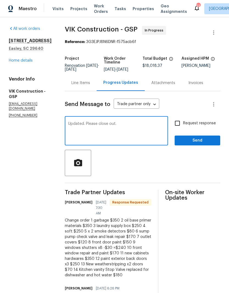
type textarea "Updated. Please close out."
click at [176, 128] on input "Request response" at bounding box center [177, 124] width 12 height 12
checkbox input "true"
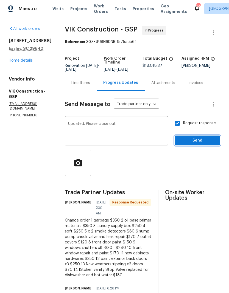
click at [198, 146] on button "Send" at bounding box center [197, 141] width 46 height 10
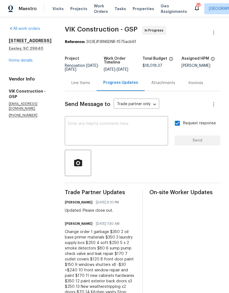
click at [13, 57] on div "218 Woodhaven Rd Easley, SC 29640 Home details" at bounding box center [30, 50] width 43 height 25
click at [17, 61] on link "Home details" at bounding box center [21, 61] width 24 height 4
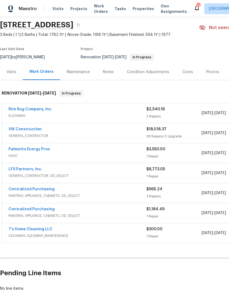
scroll to position [19, 0]
click at [42, 109] on link "Rite Rug Company, Inc." at bounding box center [30, 109] width 44 height 4
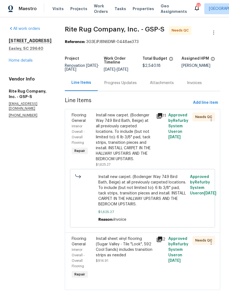
click at [134, 83] on div "Progress Updates" at bounding box center [121, 83] width 46 height 16
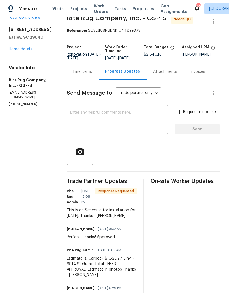
scroll to position [15, 0]
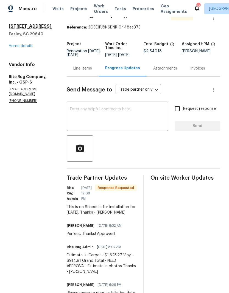
click at [91, 71] on div "Line Items" at bounding box center [82, 68] width 19 height 5
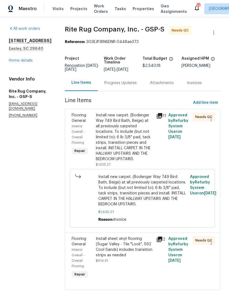
click at [134, 144] on div "Install new carpet. (Bodenger Way 749 Bird Bath, Beige) at all previously carpe…" at bounding box center [124, 137] width 57 height 49
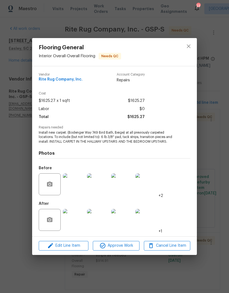
click at [129, 246] on span "Approve Work" at bounding box center [115, 246] width 43 height 7
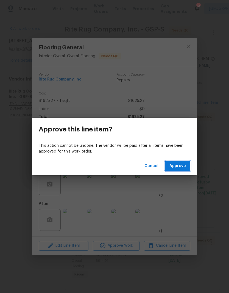
click at [179, 167] on span "Approve" at bounding box center [177, 166] width 16 height 7
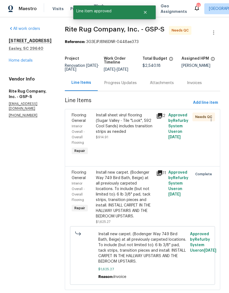
click at [125, 140] on div "Install sheet vinyl flooring (Sugar Valley - Tile "Look", 592 Cool Sands) inclu…" at bounding box center [124, 126] width 57 height 27
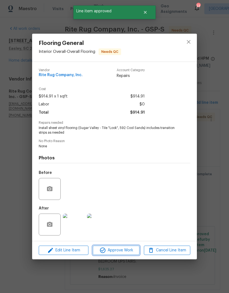
click at [130, 249] on span "Approve Work" at bounding box center [115, 250] width 43 height 7
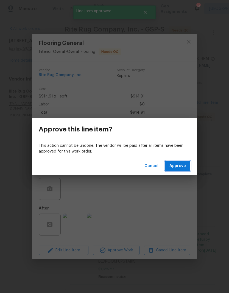
click at [185, 165] on span "Approve" at bounding box center [177, 166] width 16 height 7
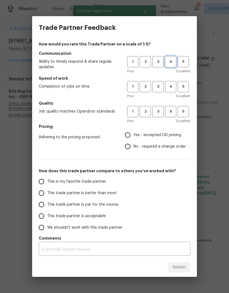
click at [171, 61] on span "4" at bounding box center [170, 62] width 10 height 6
click at [174, 87] on span "4" at bounding box center [170, 87] width 10 height 6
click at [169, 109] on span "4" at bounding box center [170, 112] width 10 height 6
click at [124, 136] on input "Yes - accepted OD pricing" at bounding box center [128, 135] width 12 height 12
radio input "true"
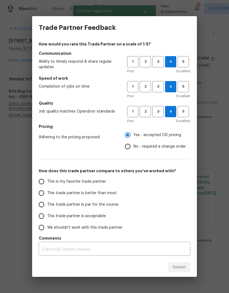
click at [44, 196] on input "This trade partner is better than most" at bounding box center [42, 194] width 12 height 12
click at [184, 268] on span "Submit" at bounding box center [178, 267] width 13 height 7
radio input "true"
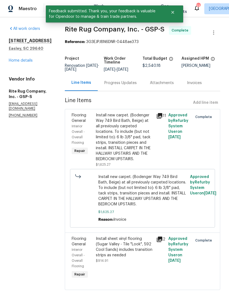
click at [25, 60] on link "Home details" at bounding box center [21, 61] width 24 height 4
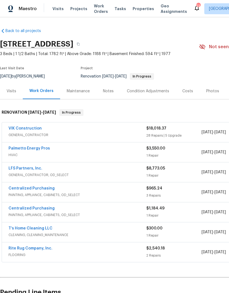
click at [77, 7] on span "Projects" at bounding box center [78, 8] width 17 height 5
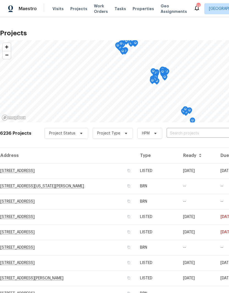
click at [186, 131] on input "text" at bounding box center [197, 133] width 63 height 8
type input "topsa"
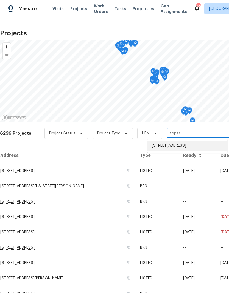
click at [182, 149] on li "79 Topsail Ct, Greenville, SC 29611" at bounding box center [187, 145] width 80 height 9
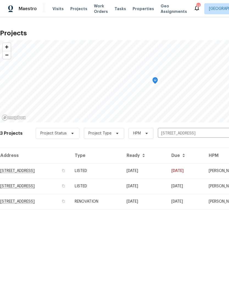
click at [45, 172] on td "79 Topsail Ct, Greenville, SC 29611" at bounding box center [35, 170] width 70 height 15
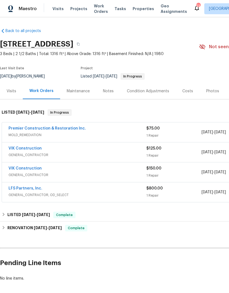
click at [73, 127] on link "Premier Construction & Restoration Inc." at bounding box center [46, 129] width 77 height 4
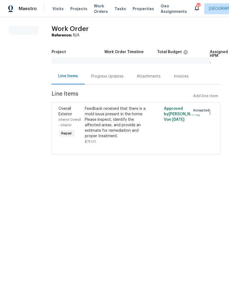
click at [113, 76] on div "Progress Updates" at bounding box center [107, 76] width 32 height 5
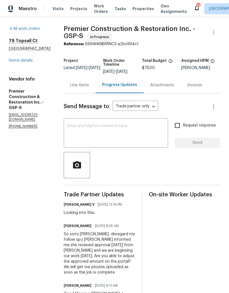
click at [70, 87] on div "Line Items" at bounding box center [79, 85] width 19 height 5
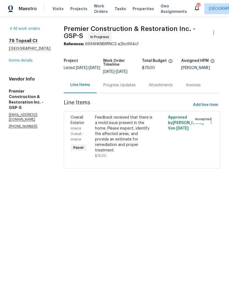
click at [111, 139] on div "Feedback received that there is a mold issue present in the home. Please inspec…" at bounding box center [124, 134] width 58 height 38
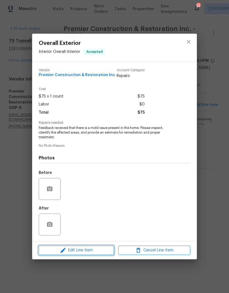
click at [89, 253] on span "Edit Line Item" at bounding box center [76, 250] width 72 height 7
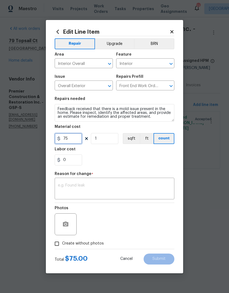
click at [77, 138] on input "75" at bounding box center [68, 138] width 27 height 11
click at [76, 138] on input "75" at bounding box center [68, 138] width 27 height 11
click at [70, 138] on input "75" at bounding box center [68, 138] width 27 height 11
click at [71, 138] on input "75" at bounding box center [68, 138] width 27 height 11
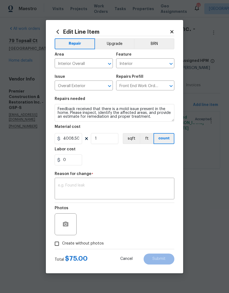
click at [144, 163] on div "0" at bounding box center [115, 160] width 120 height 11
type input "4008.5"
click at [106, 189] on textarea at bounding box center [114, 190] width 113 height 12
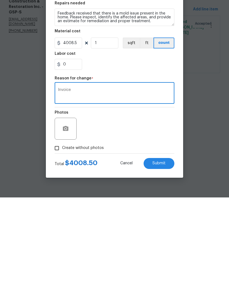
type textarea "Invoice"
click at [162, 257] on span "Submit" at bounding box center [158, 259] width 13 height 4
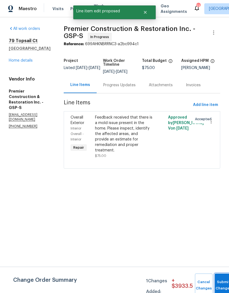
click at [221, 286] on span "Submit Changes" at bounding box center [223, 285] width 12 height 13
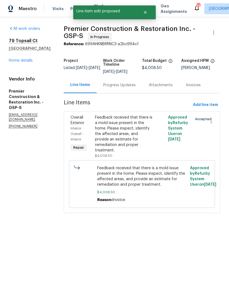
click at [18, 63] on link "Home details" at bounding box center [21, 61] width 24 height 4
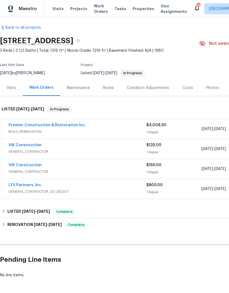
scroll to position [3, 0]
